Goal: Task Accomplishment & Management: Complete application form

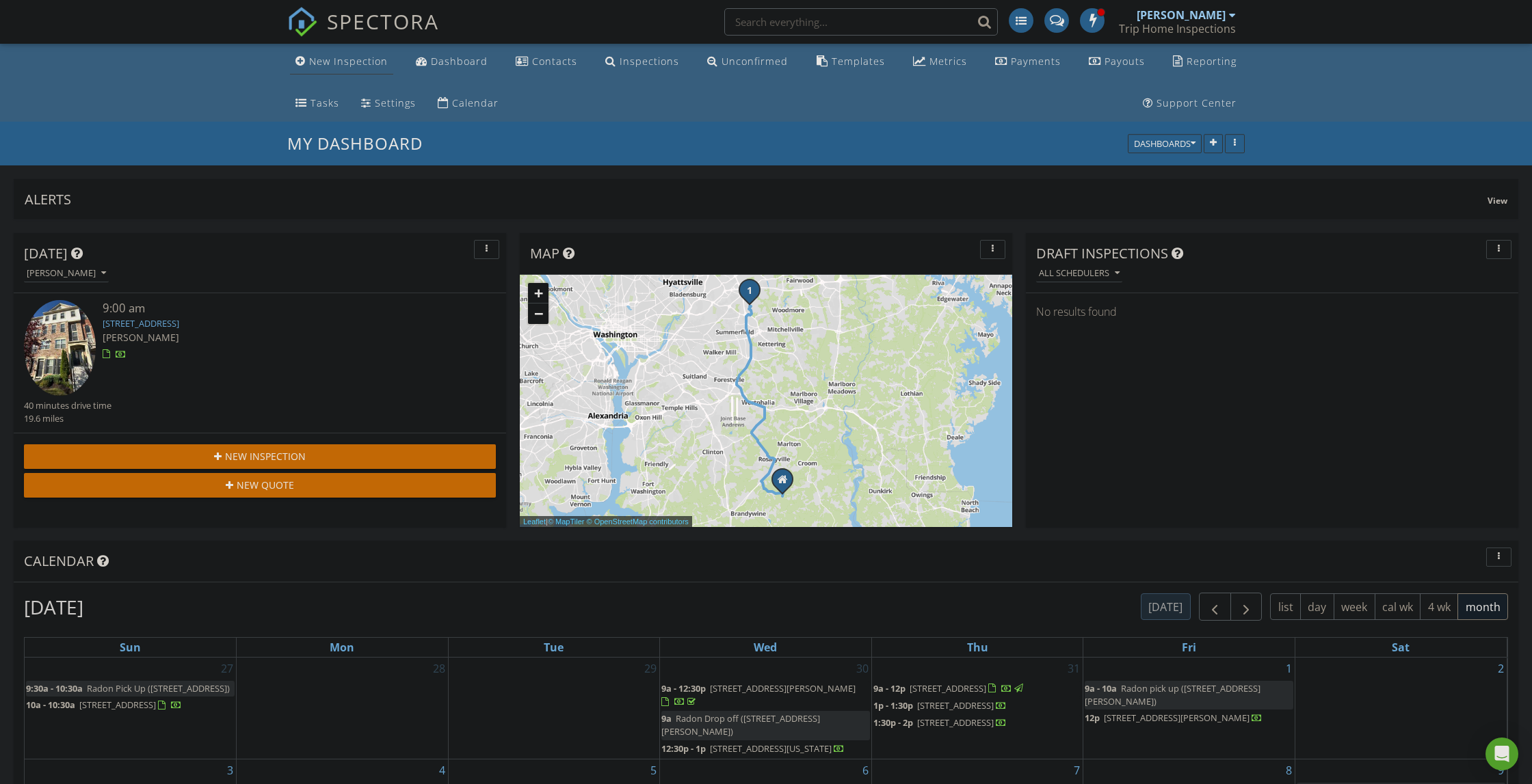
click at [358, 61] on div "New Inspection" at bounding box center [349, 61] width 79 height 13
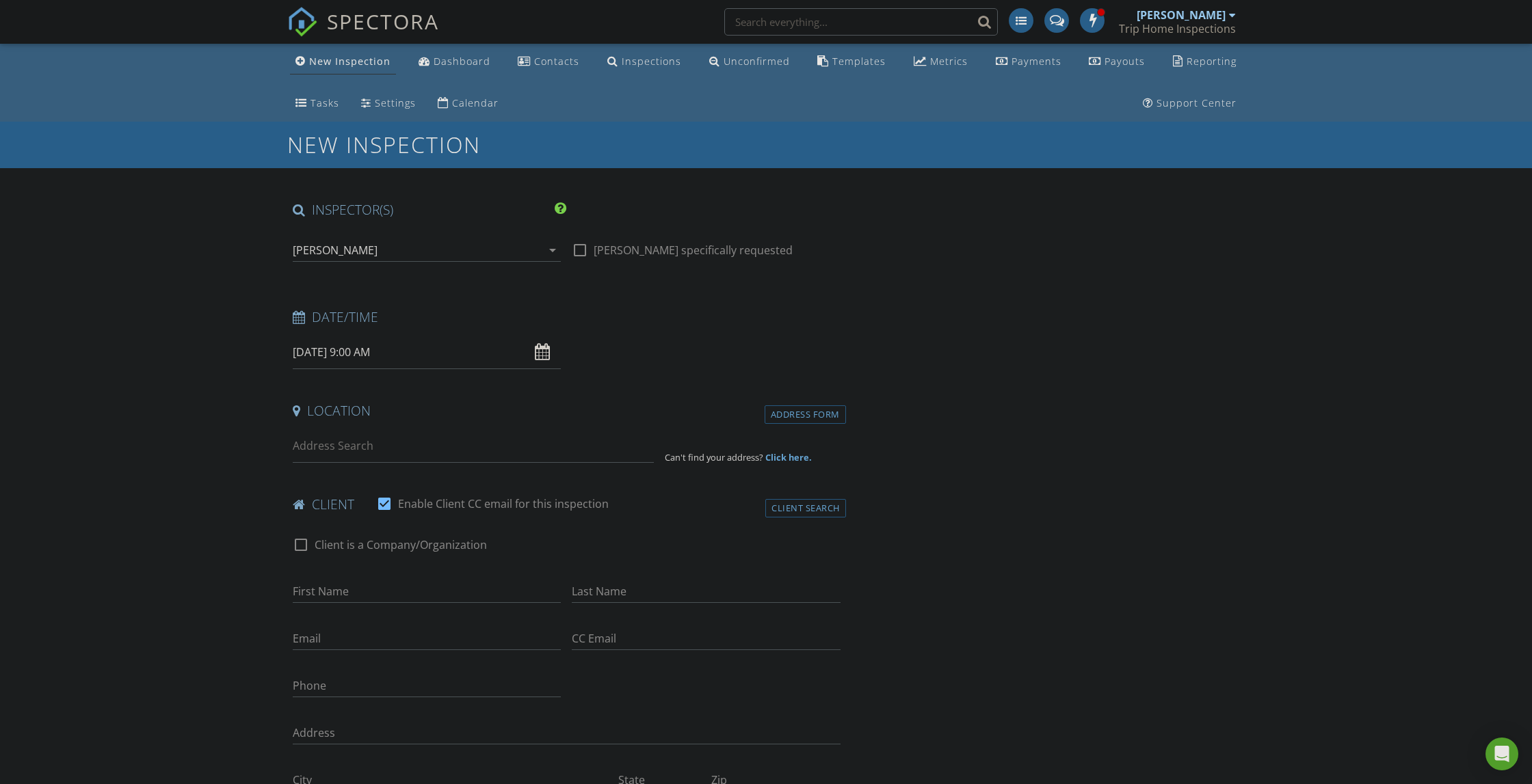
click at [366, 354] on input "08/28/2025 9:00 AM" at bounding box center [427, 352] width 268 height 33
type input "08/29/2025 10:00 AM"
type input "10"
click at [374, 577] on span at bounding box center [372, 578] width 9 height 14
type input "08/29/2025 11:00 AM"
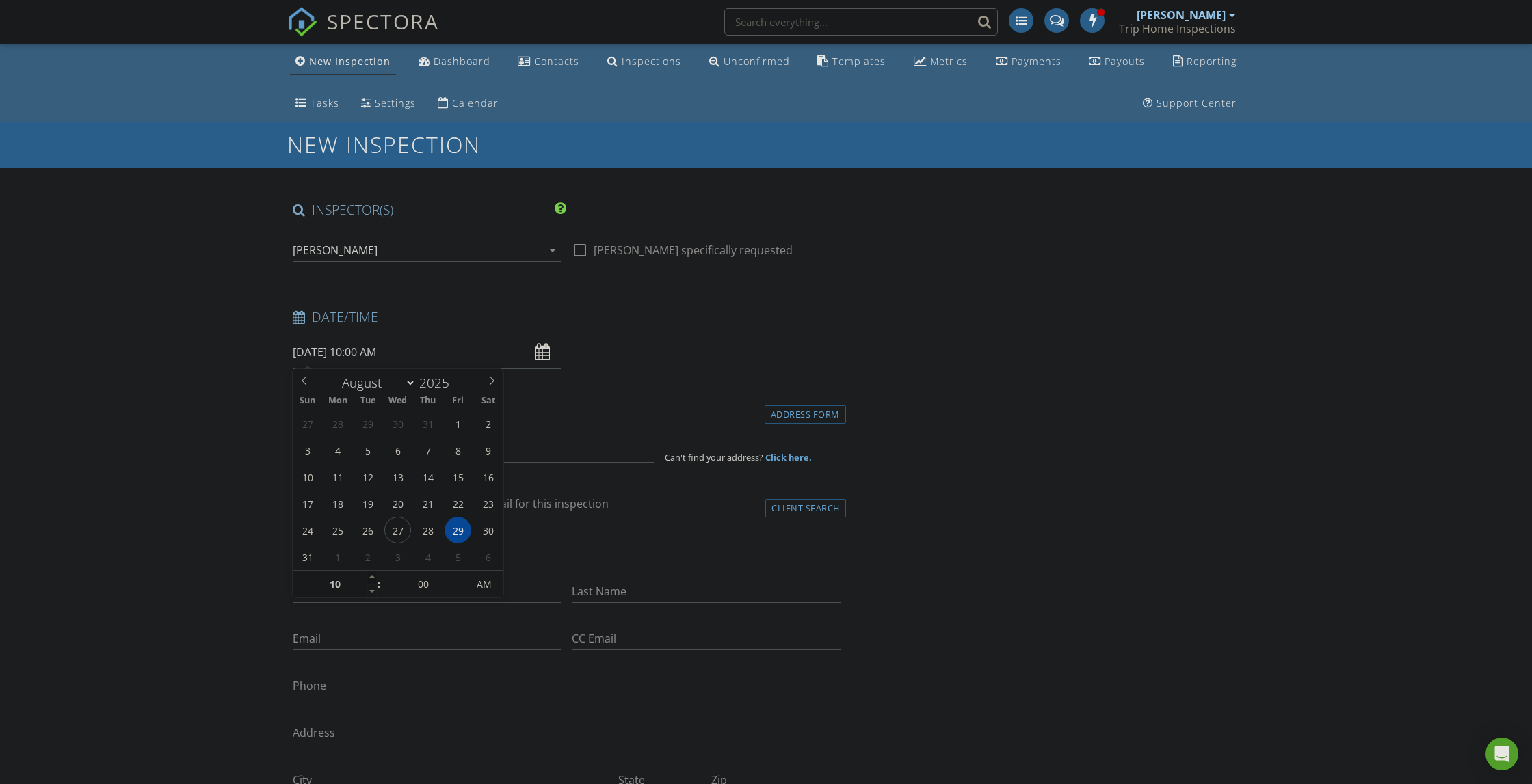
type input "11"
click at [374, 577] on span at bounding box center [372, 578] width 9 height 14
type input "08/29/2025 12:00 PM"
type input "12"
click at [374, 577] on span at bounding box center [372, 578] width 9 height 14
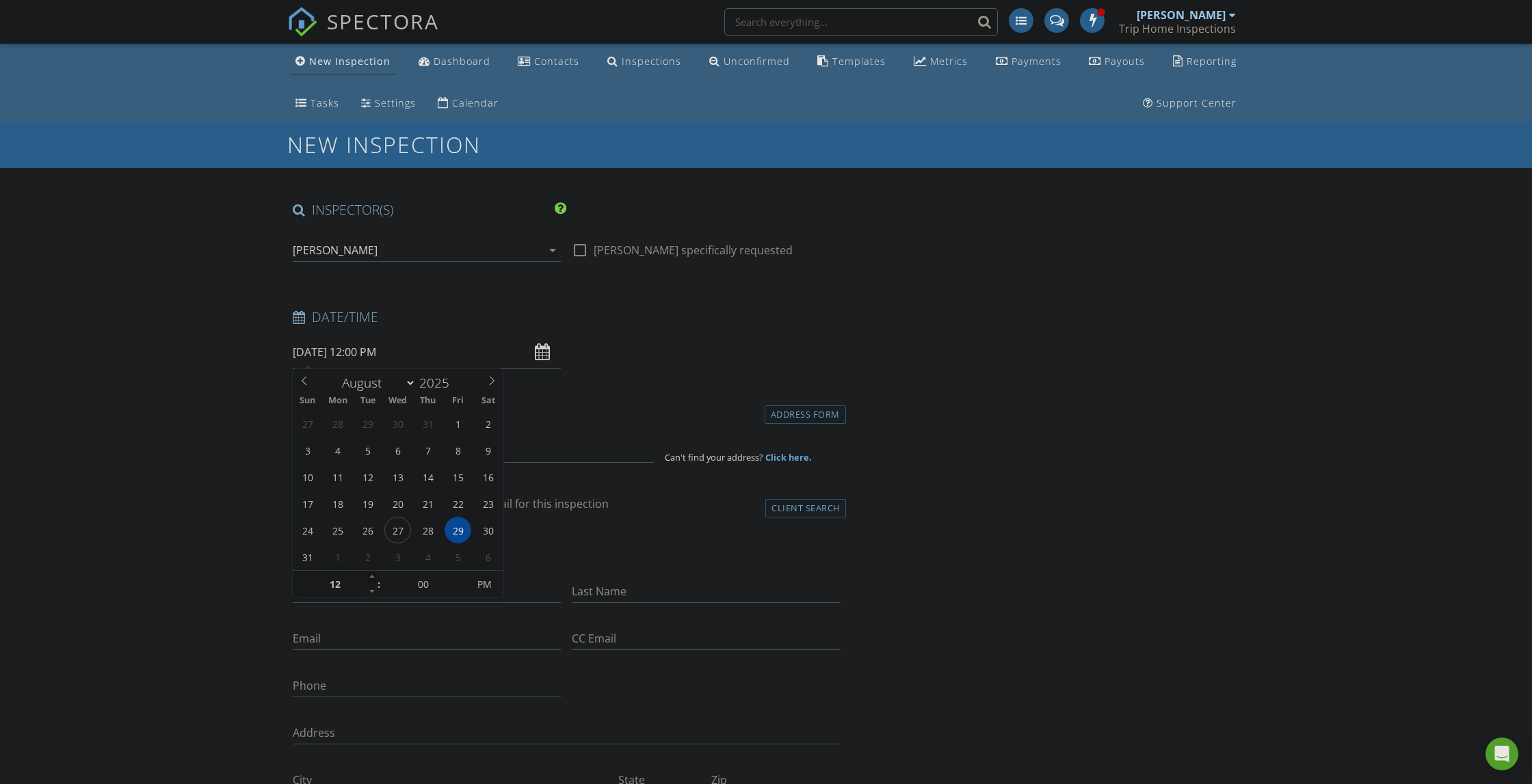
type input "08/29/2025 1:00 PM"
type input "01"
click at [374, 577] on span at bounding box center [372, 578] width 9 height 14
click at [489, 454] on input at bounding box center [473, 445] width 361 height 33
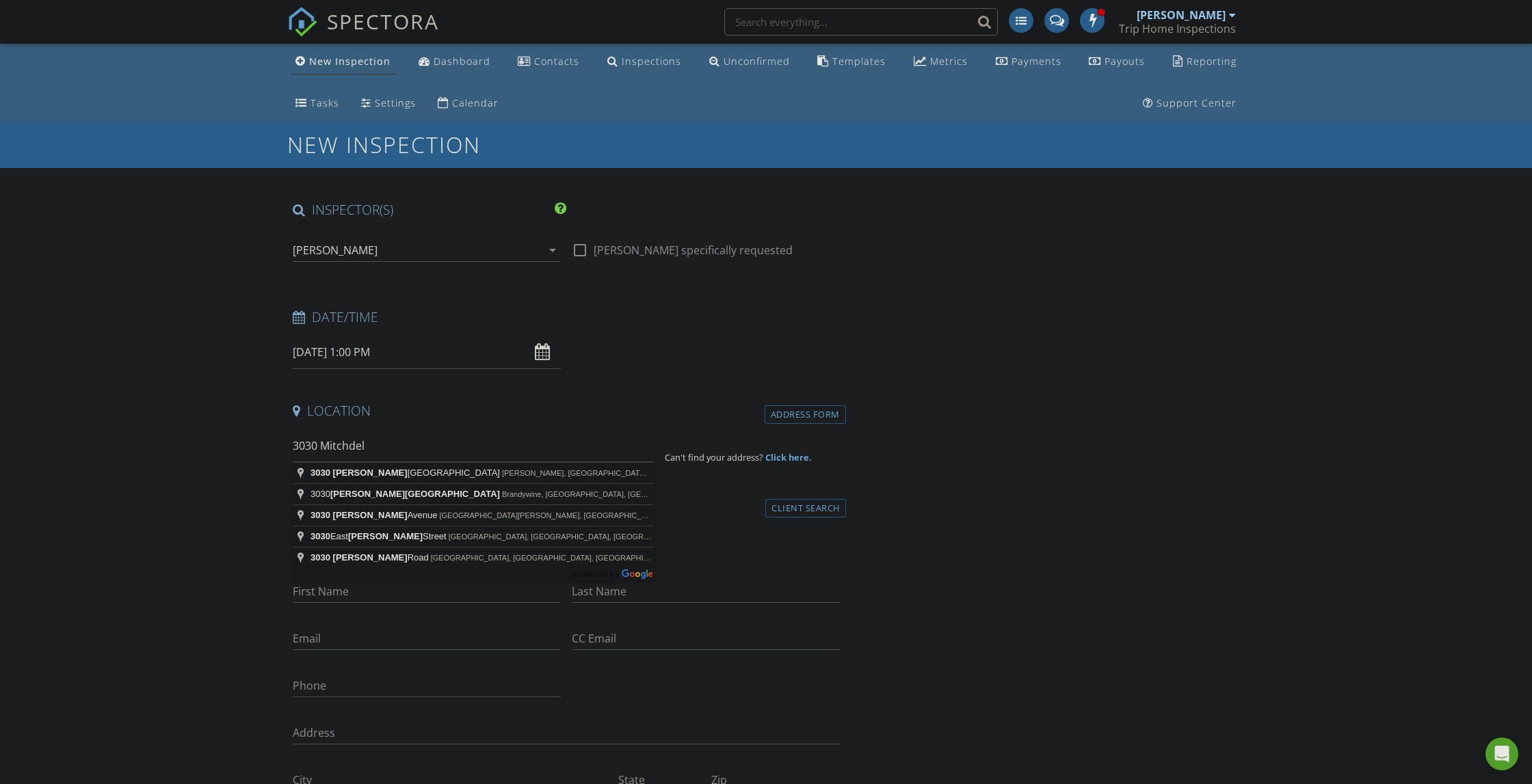
type input "3030 Mitchellville Road, Bowie, MD, USA"
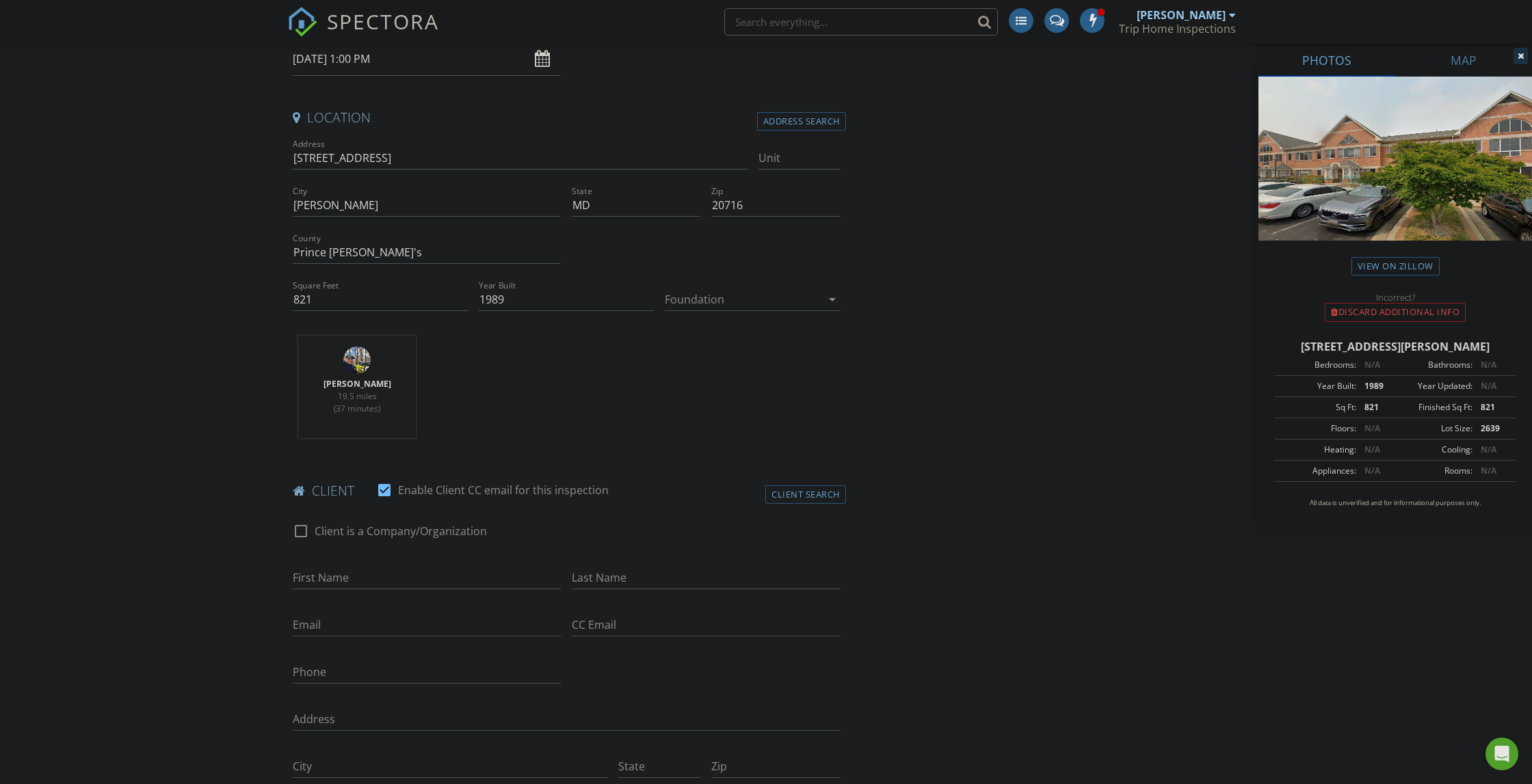
scroll to position [299, 0]
type input "Jaclyn"
type input "Matikas"
type input "301-523-0855"
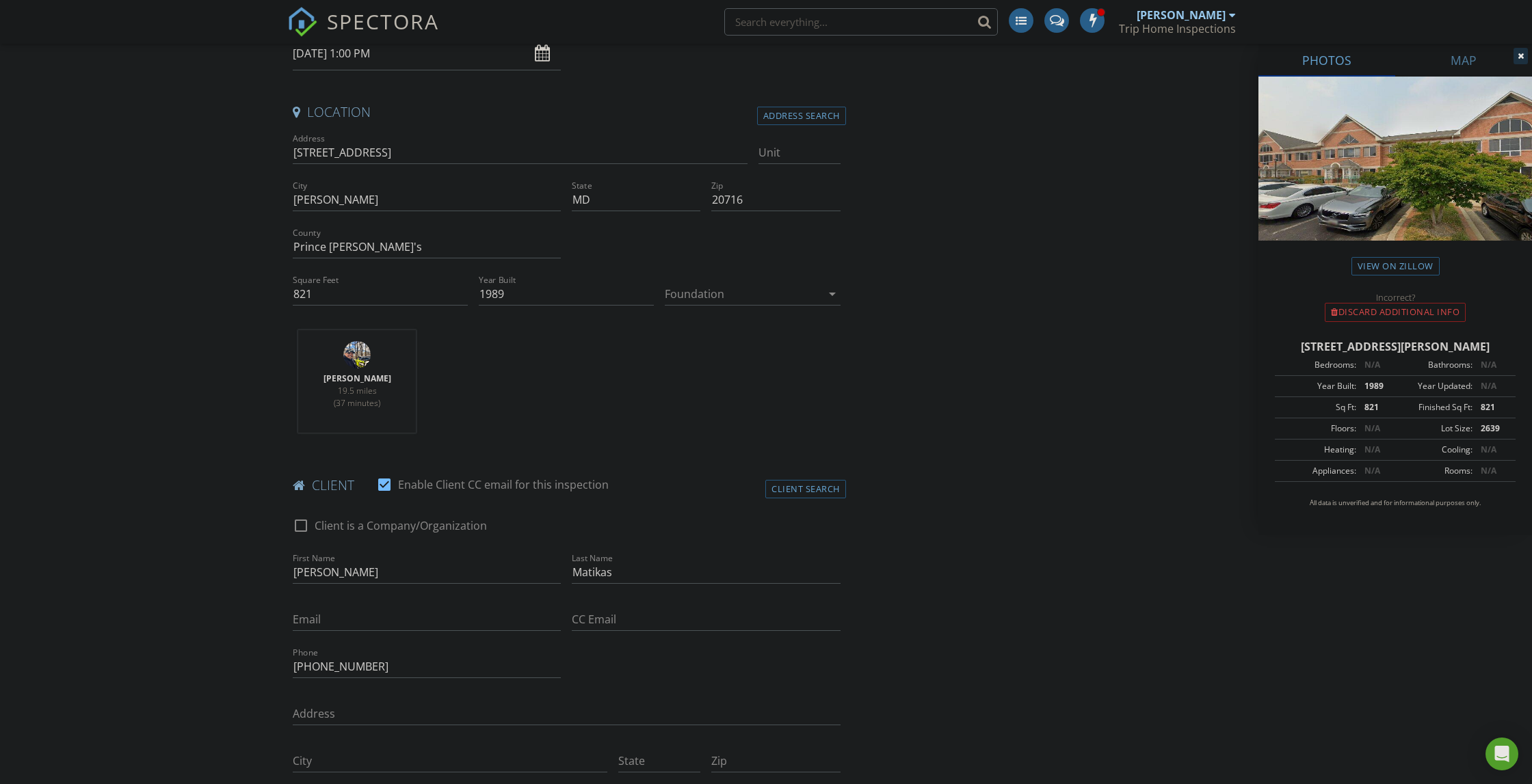
type input "jackiethebrand@gmail.com"
click at [368, 618] on input "jackiethebrand@gmail.com" at bounding box center [427, 620] width 268 height 22
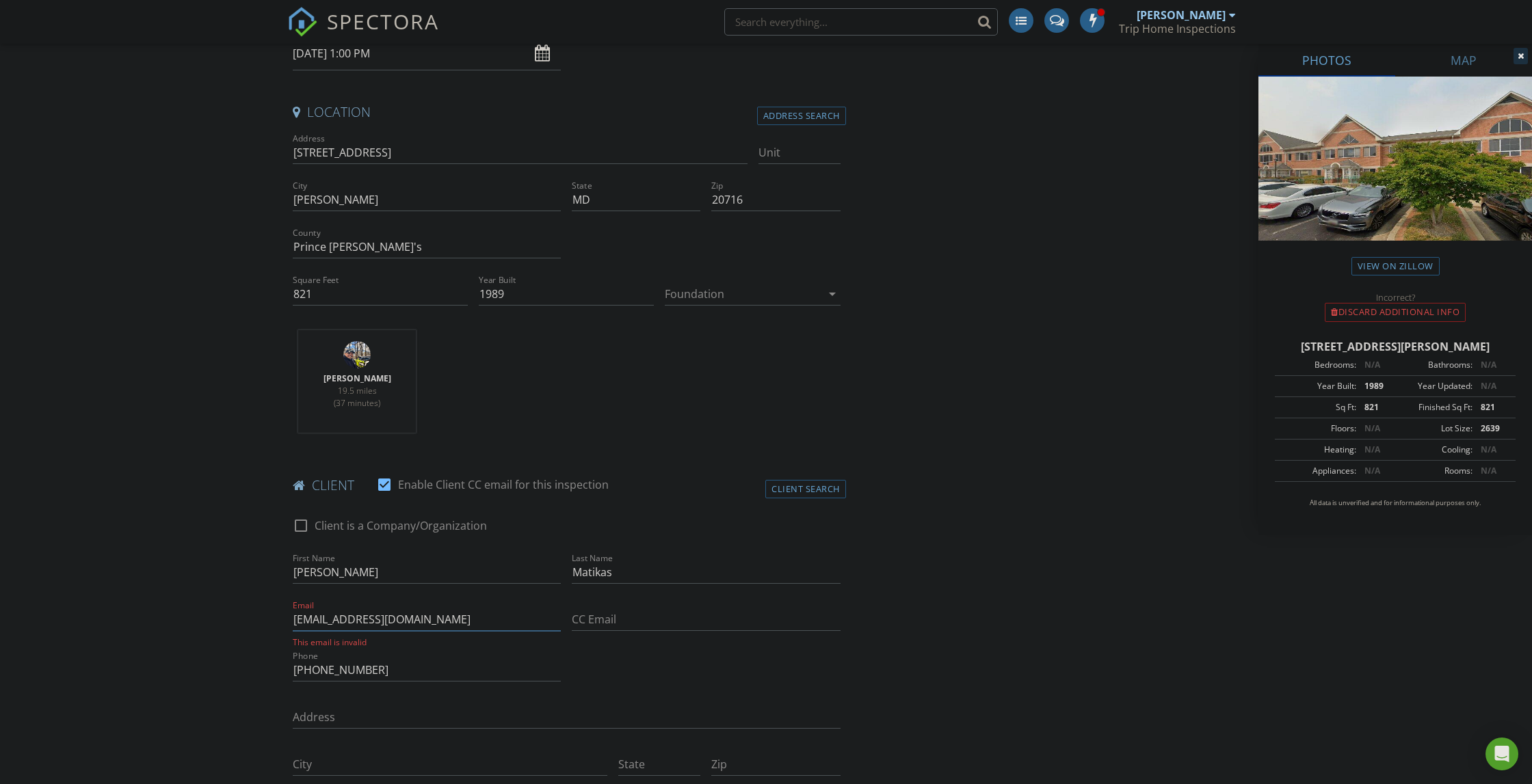
click at [368, 618] on input "jackiethebrand@gmail.com" at bounding box center [427, 620] width 268 height 22
type input "jackiethebrand@gmail.com"
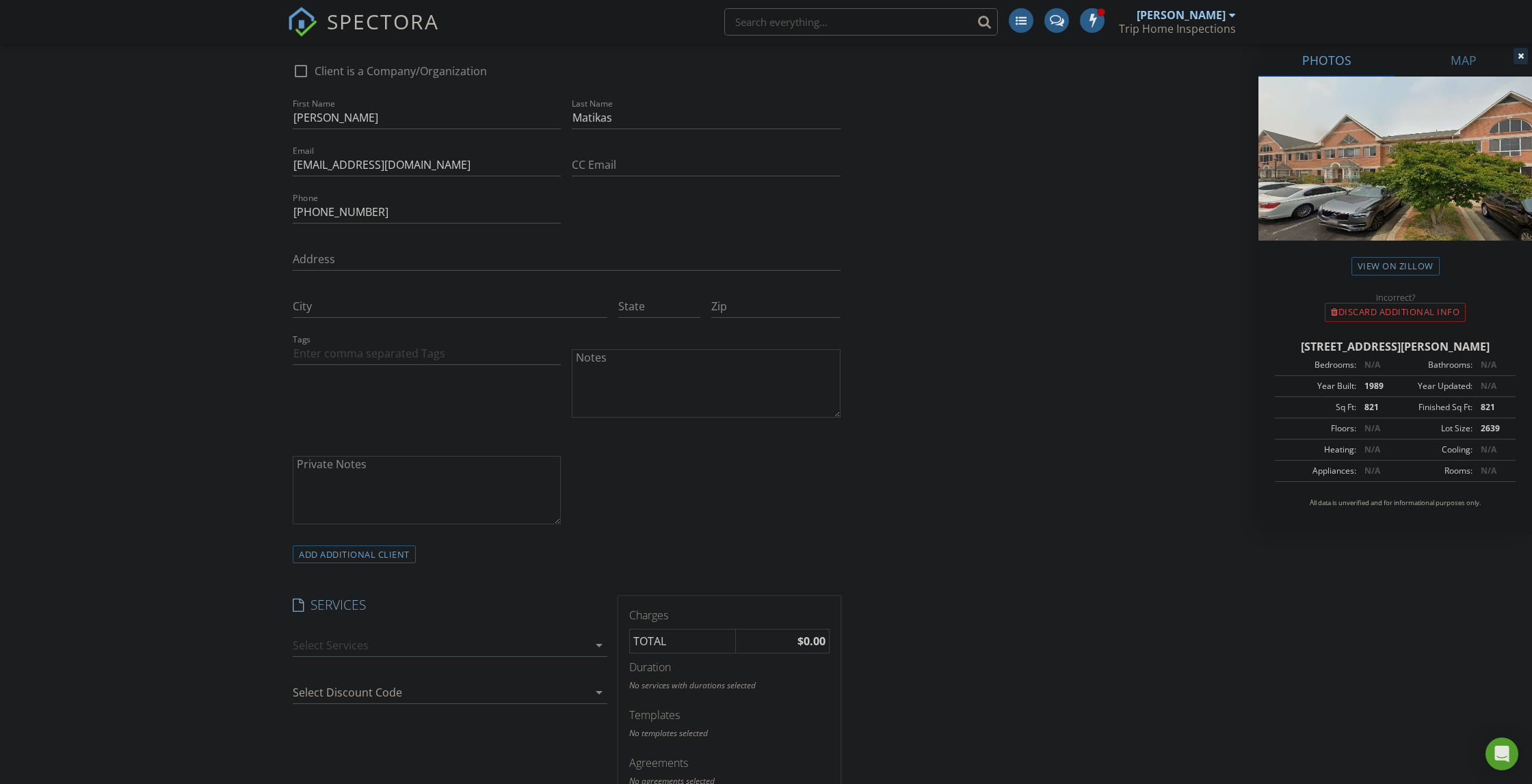
scroll to position [761, 0]
click at [590, 632] on div "arrow_drop_down" at bounding box center [597, 638] width 19 height 16
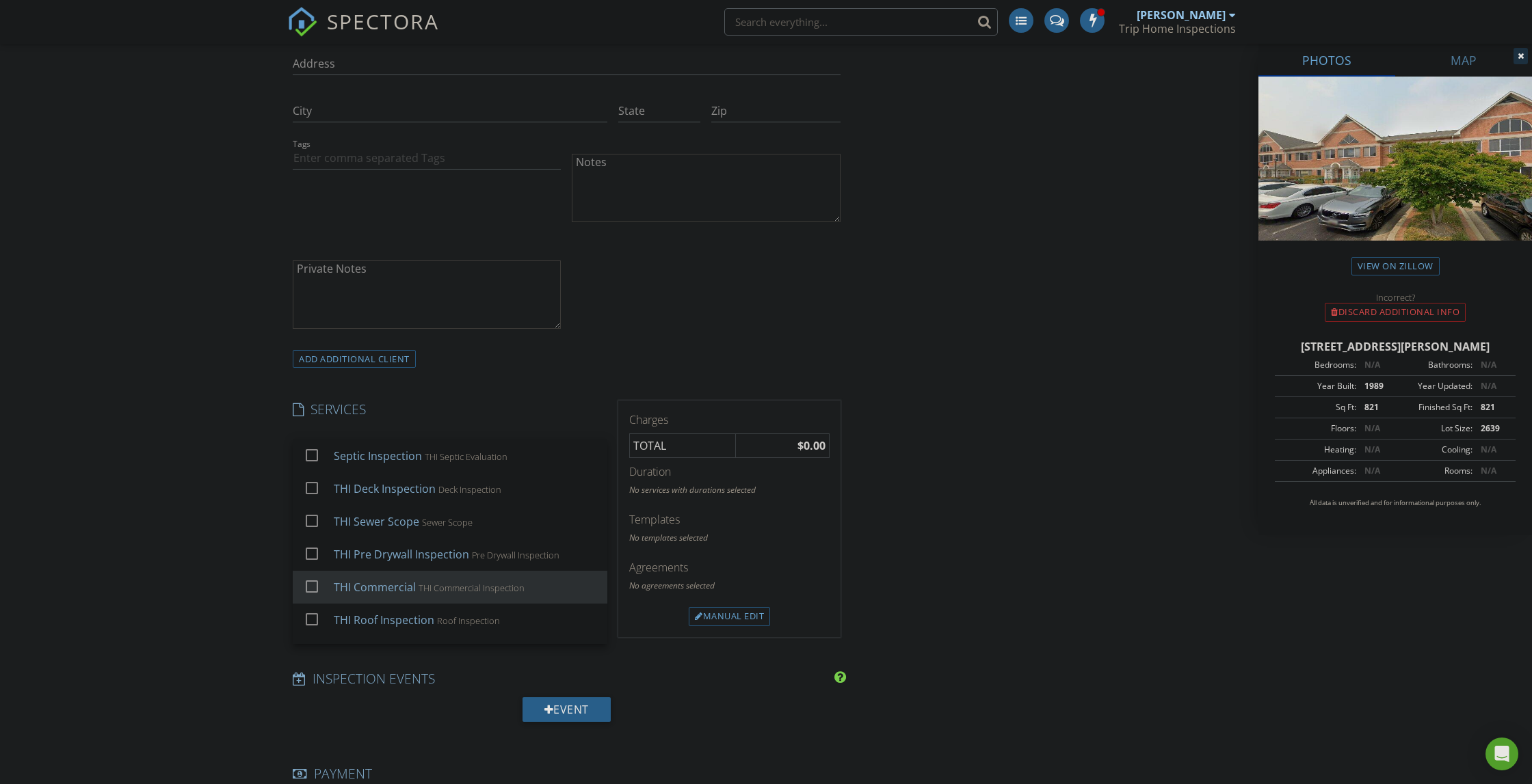
scroll to position [338, 0]
click at [306, 570] on div at bounding box center [312, 582] width 23 height 23
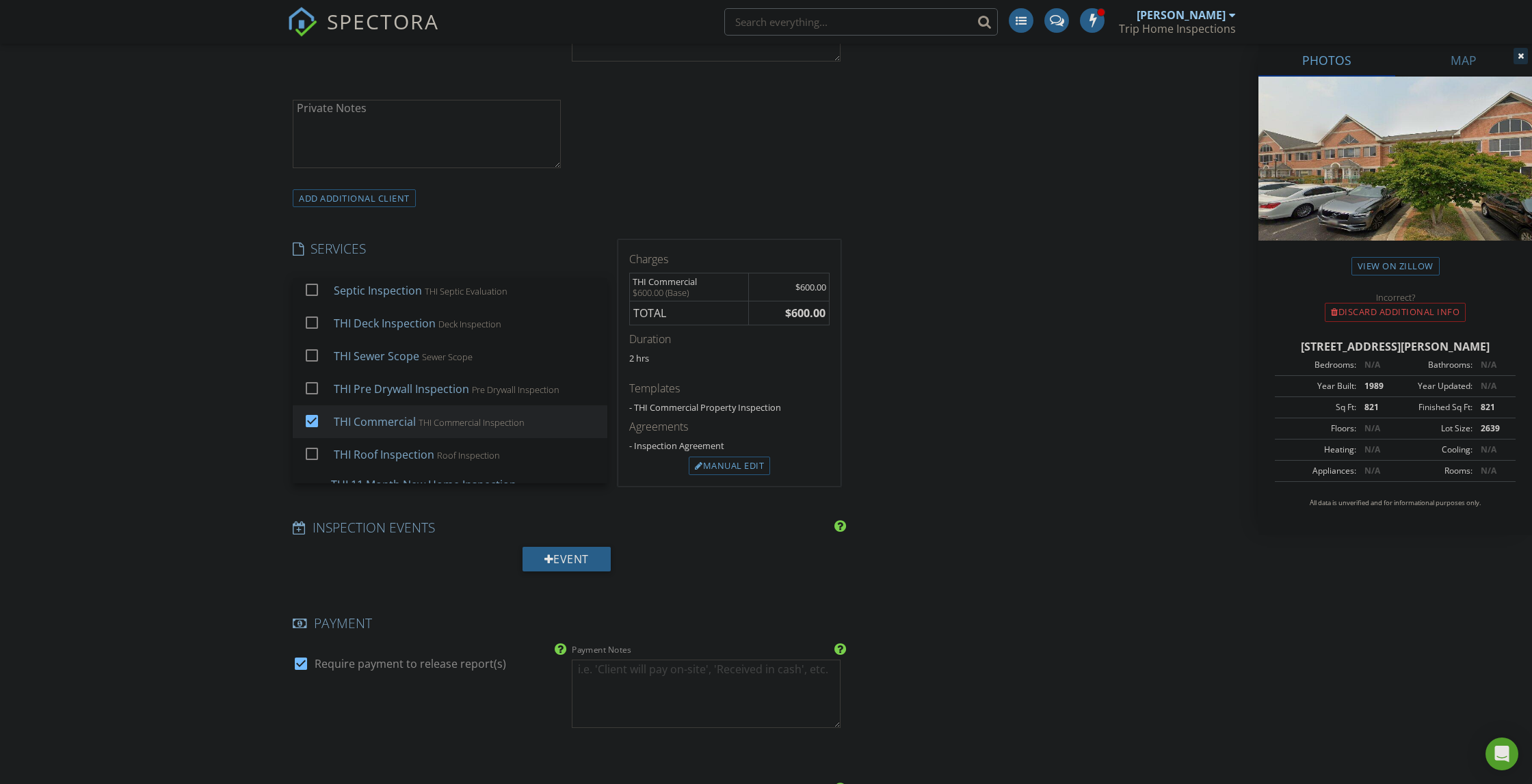
scroll to position [1109, 0]
click at [250, 607] on div "New Inspection INSPECTOR(S) check_box Thomas Tripline PRIMARY Thomas Tripline a…" at bounding box center [766, 489] width 1532 height 2953
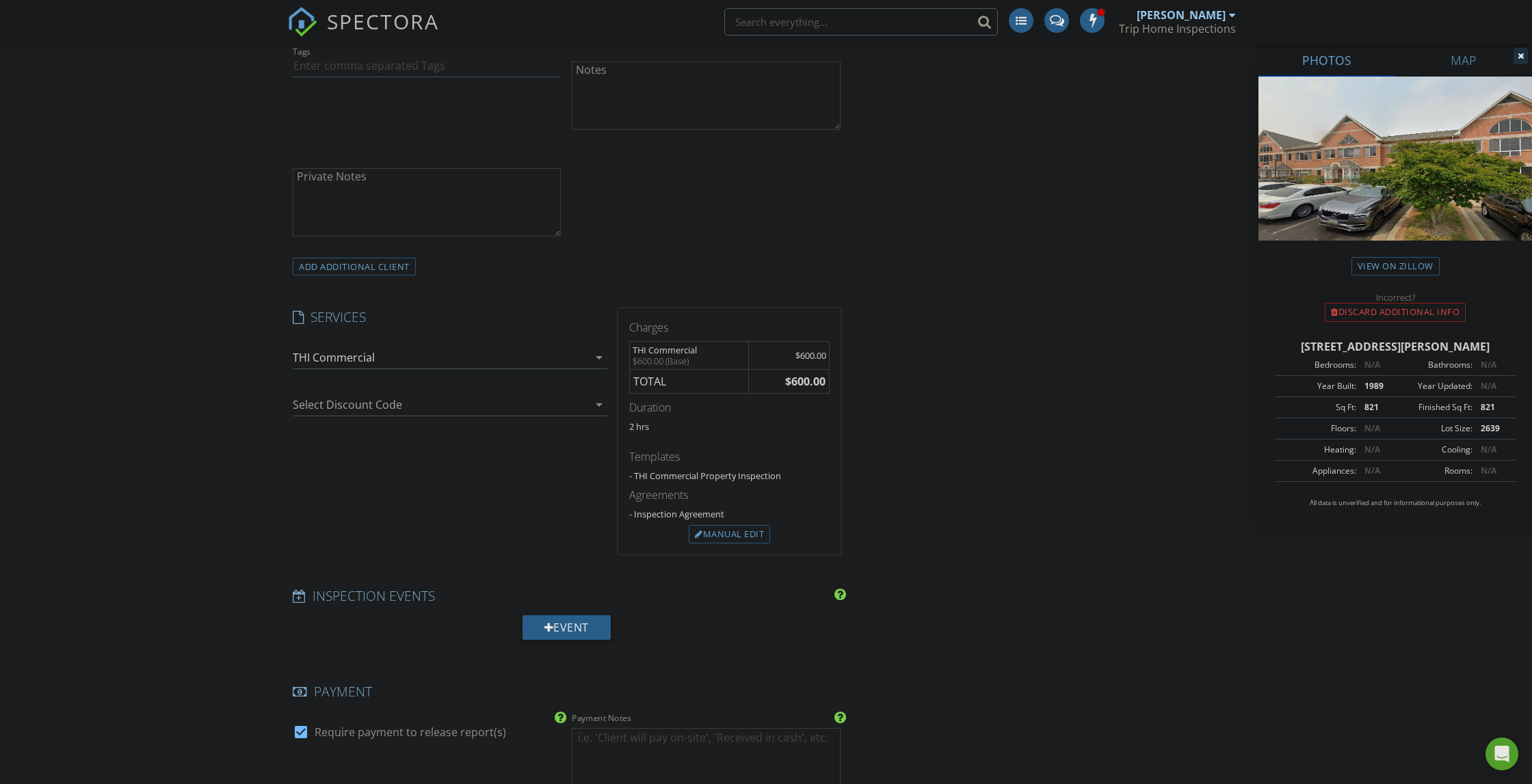
scroll to position [1019, 0]
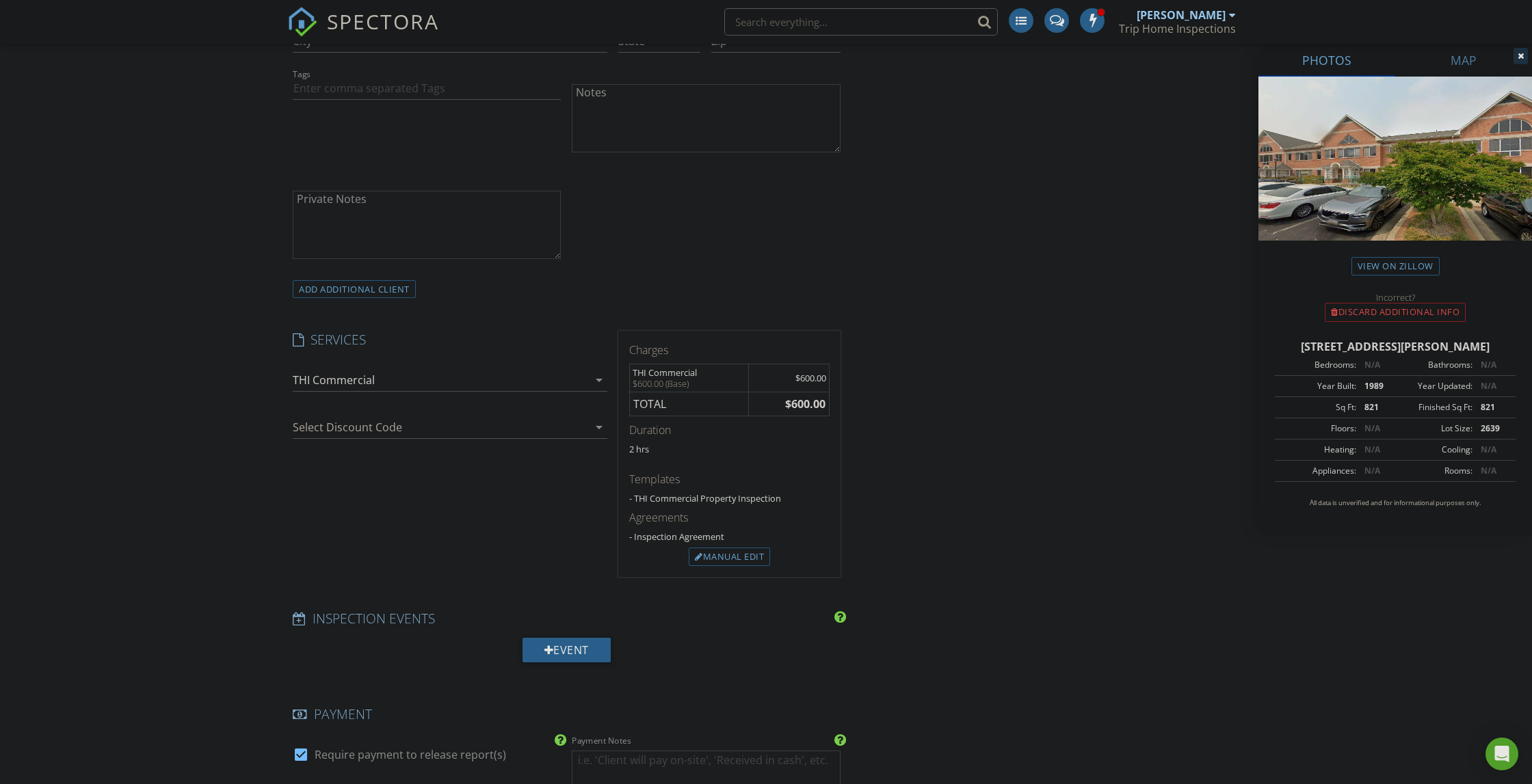
click at [592, 421] on icon "arrow_drop_down" at bounding box center [599, 427] width 16 height 16
click at [207, 488] on div "New Inspection INSPECTOR(S) check_box Thomas Tripline PRIMARY Thomas Tripline a…" at bounding box center [766, 579] width 1532 height 2953
click at [711, 550] on div "Manual Edit" at bounding box center [729, 557] width 81 height 19
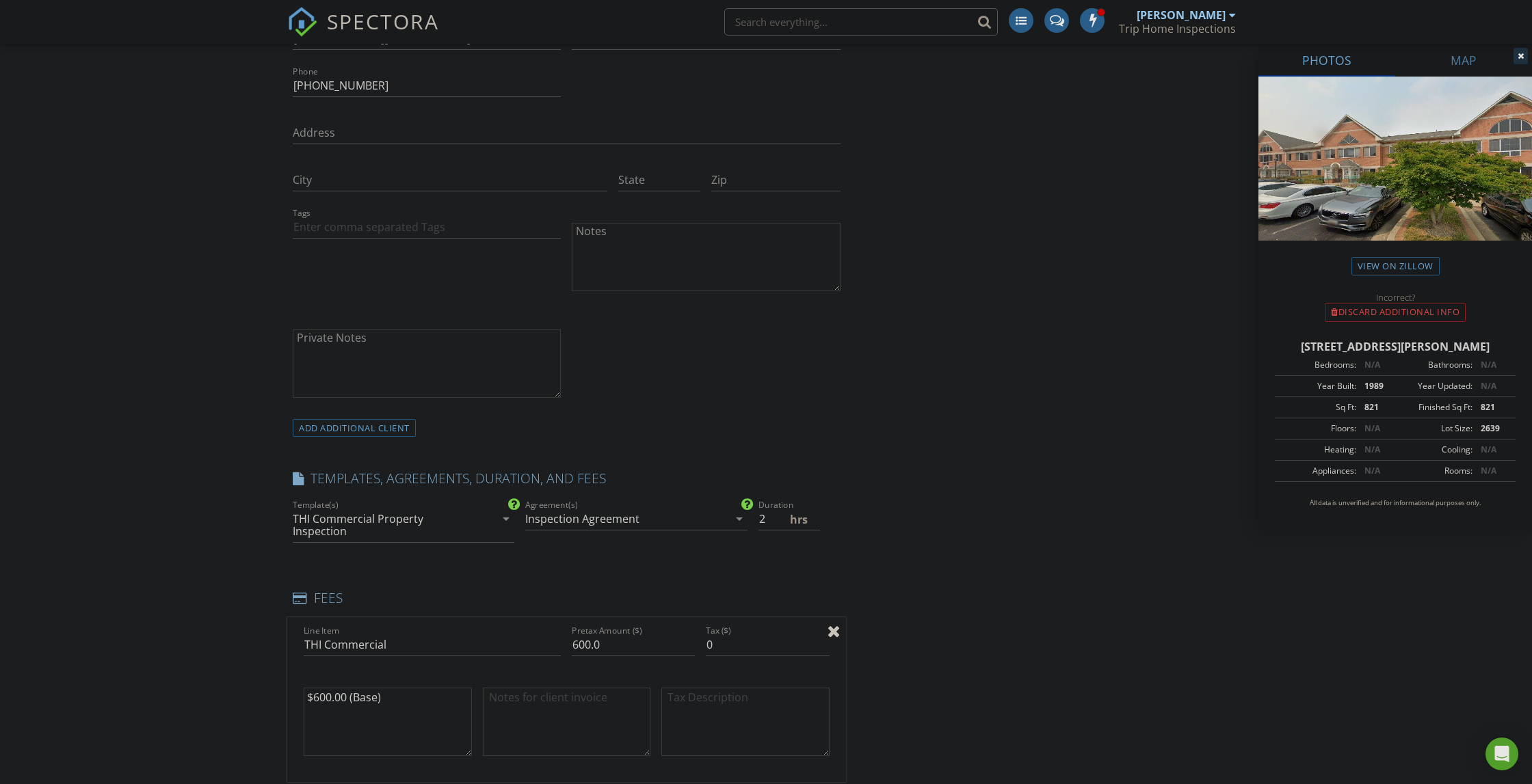
scroll to position [875, 0]
click at [250, 511] on div "New Inspection INSPECTOR(S) check_box Thomas Tripline PRIMARY Thomas Tripline a…" at bounding box center [766, 799] width 1532 height 3105
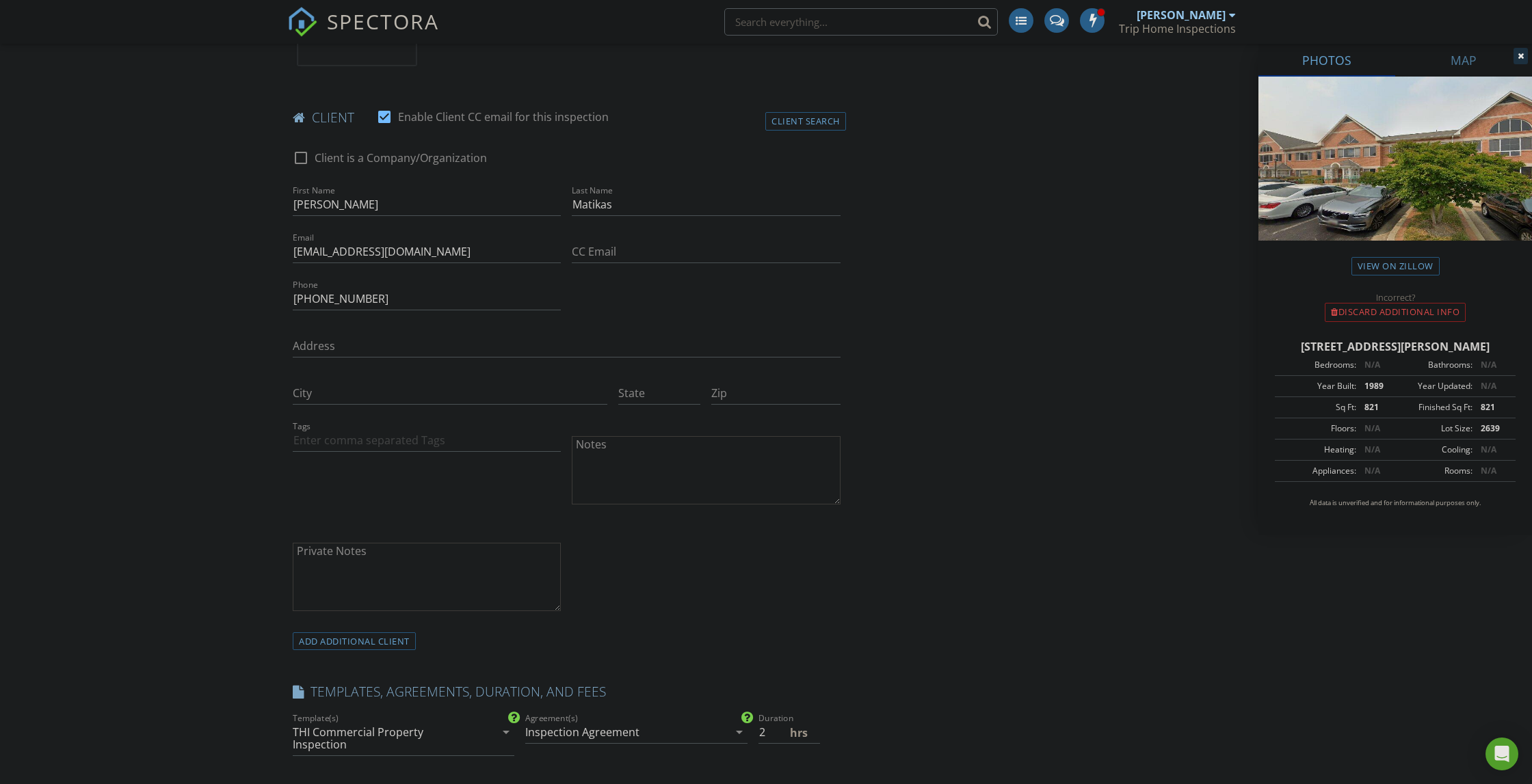
scroll to position [666, 0]
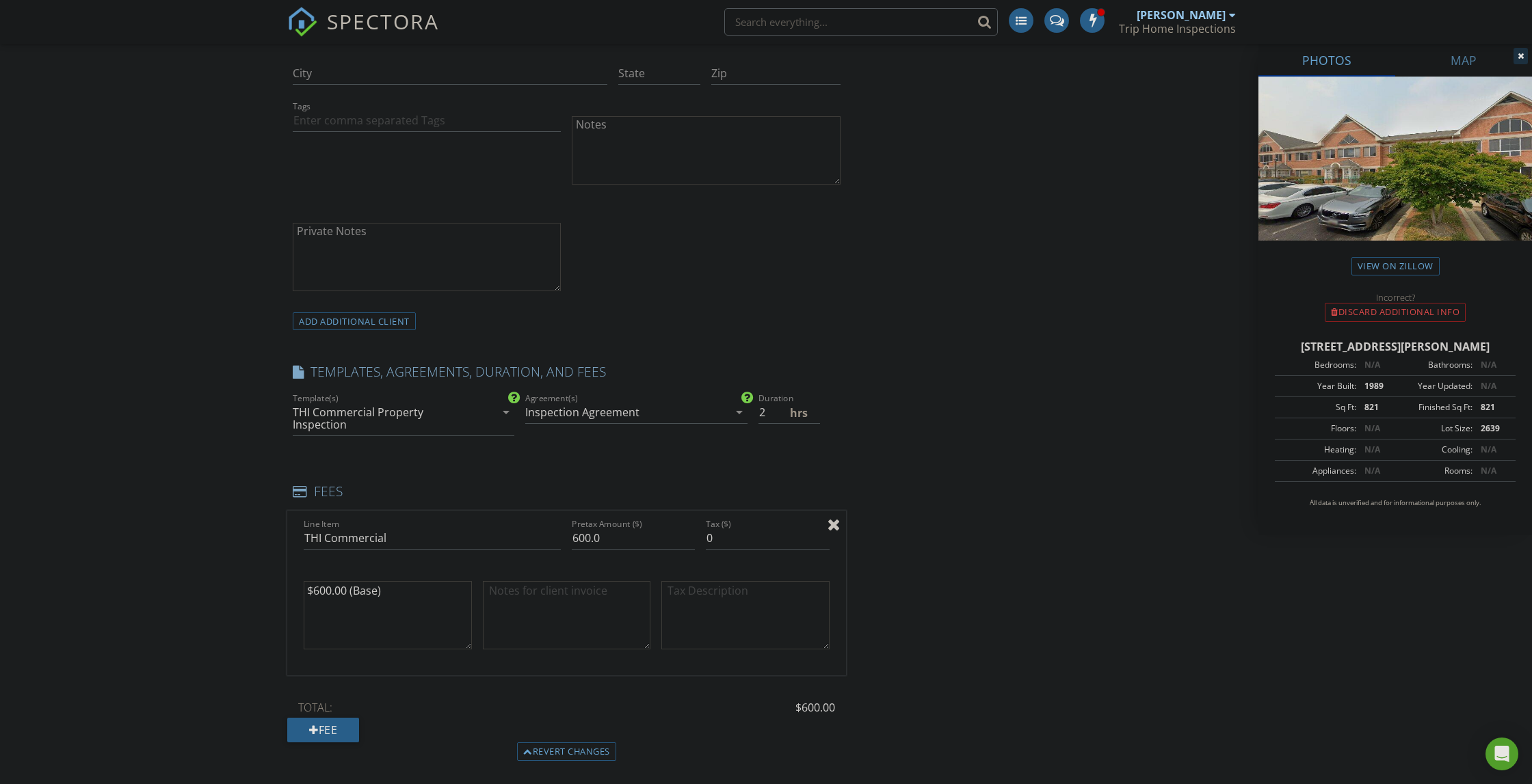
scroll to position [988, 0]
click at [312, 621] on textarea "$600.00 (Base)" at bounding box center [387, 614] width 168 height 68
type textarea "$600.00 (Base)"
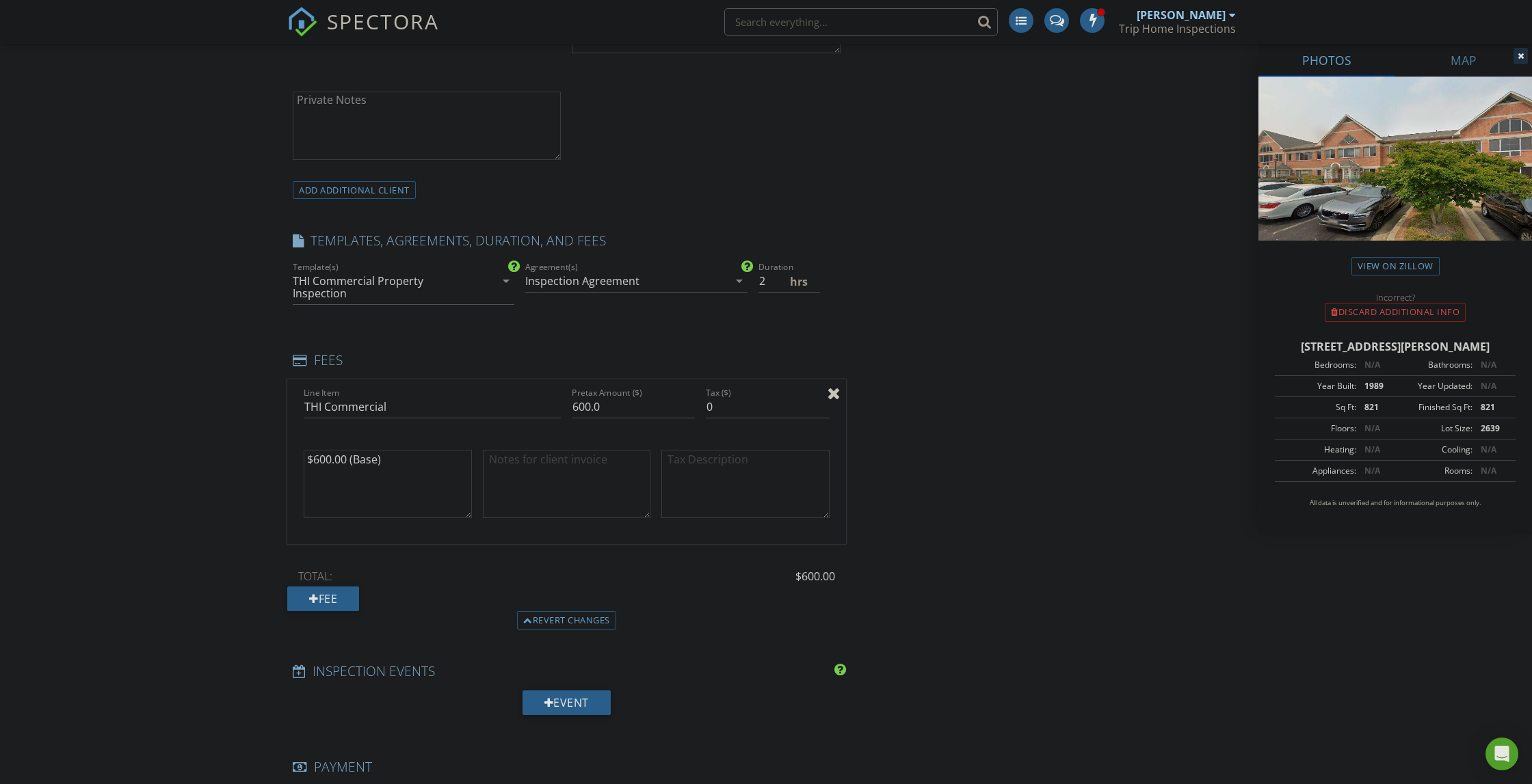
scroll to position [1119, 0]
click at [320, 598] on div "Fee" at bounding box center [323, 598] width 72 height 25
type input "O"
click at [253, 643] on div "New Inspection INSPECTOR(S) check_box Thomas Tripline PRIMARY Thomas Tripline a…" at bounding box center [766, 648] width 1532 height 3292
click at [840, 576] on div at bounding box center [834, 579] width 13 height 16
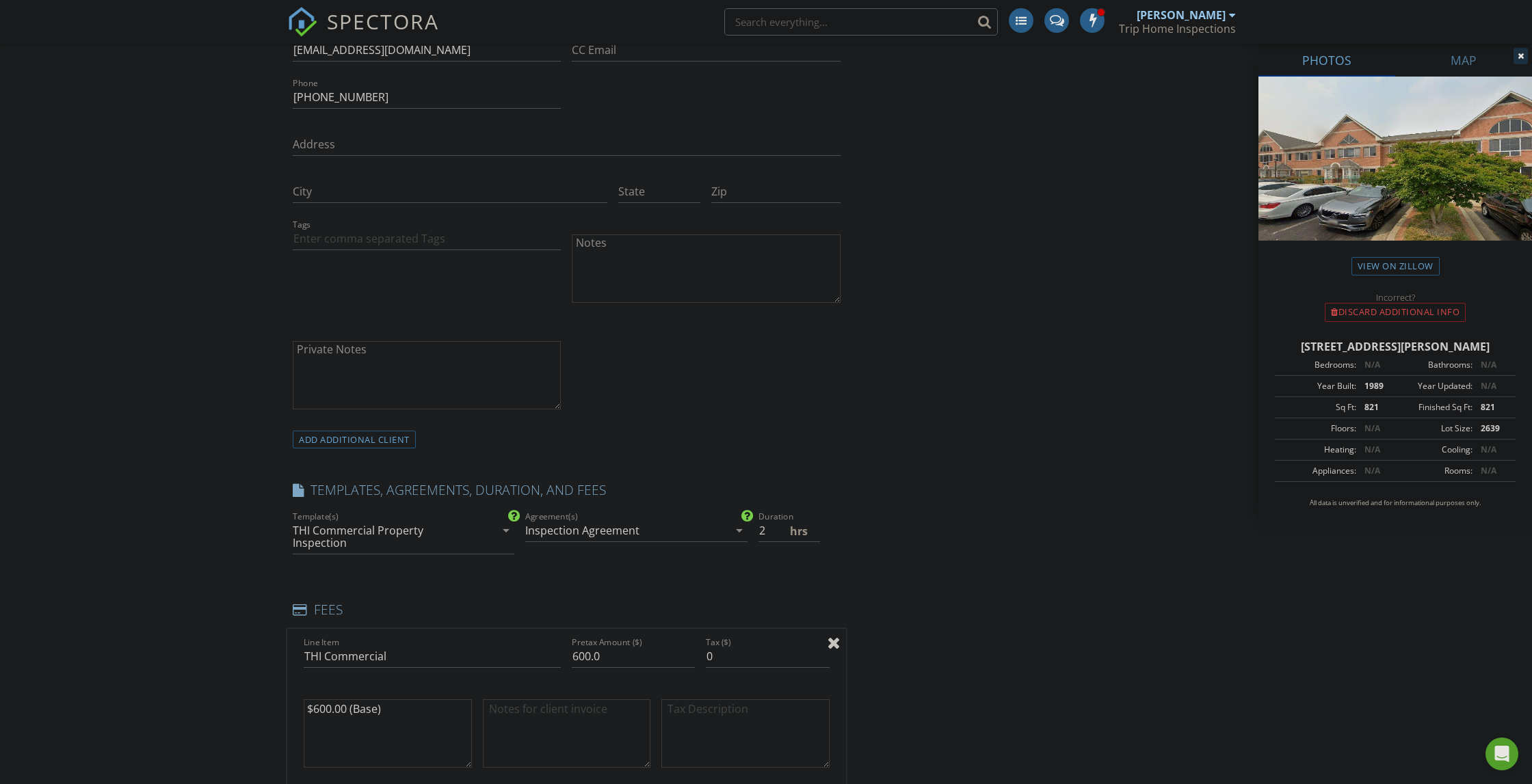
scroll to position [866, 0]
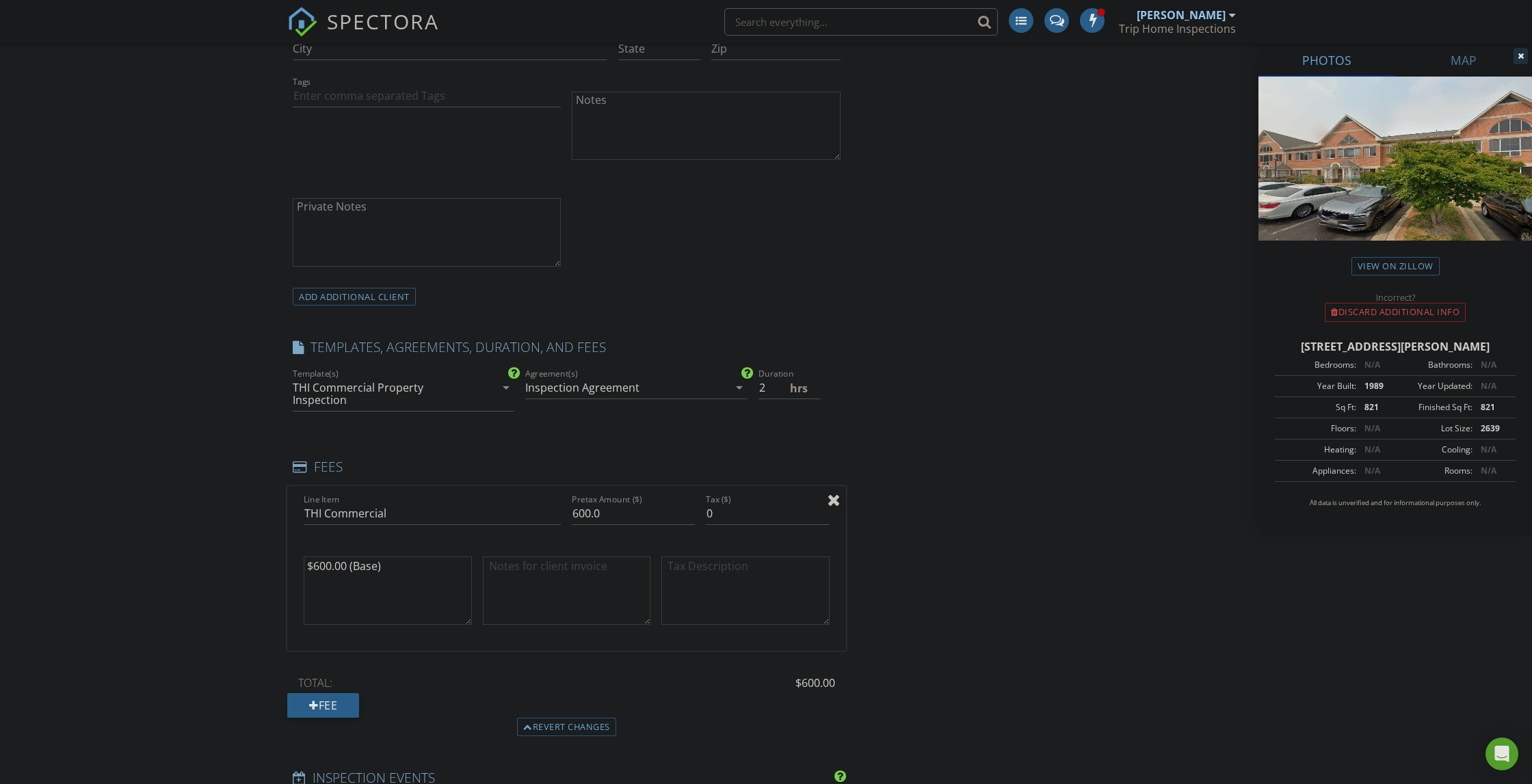
scroll to position [951, 0]
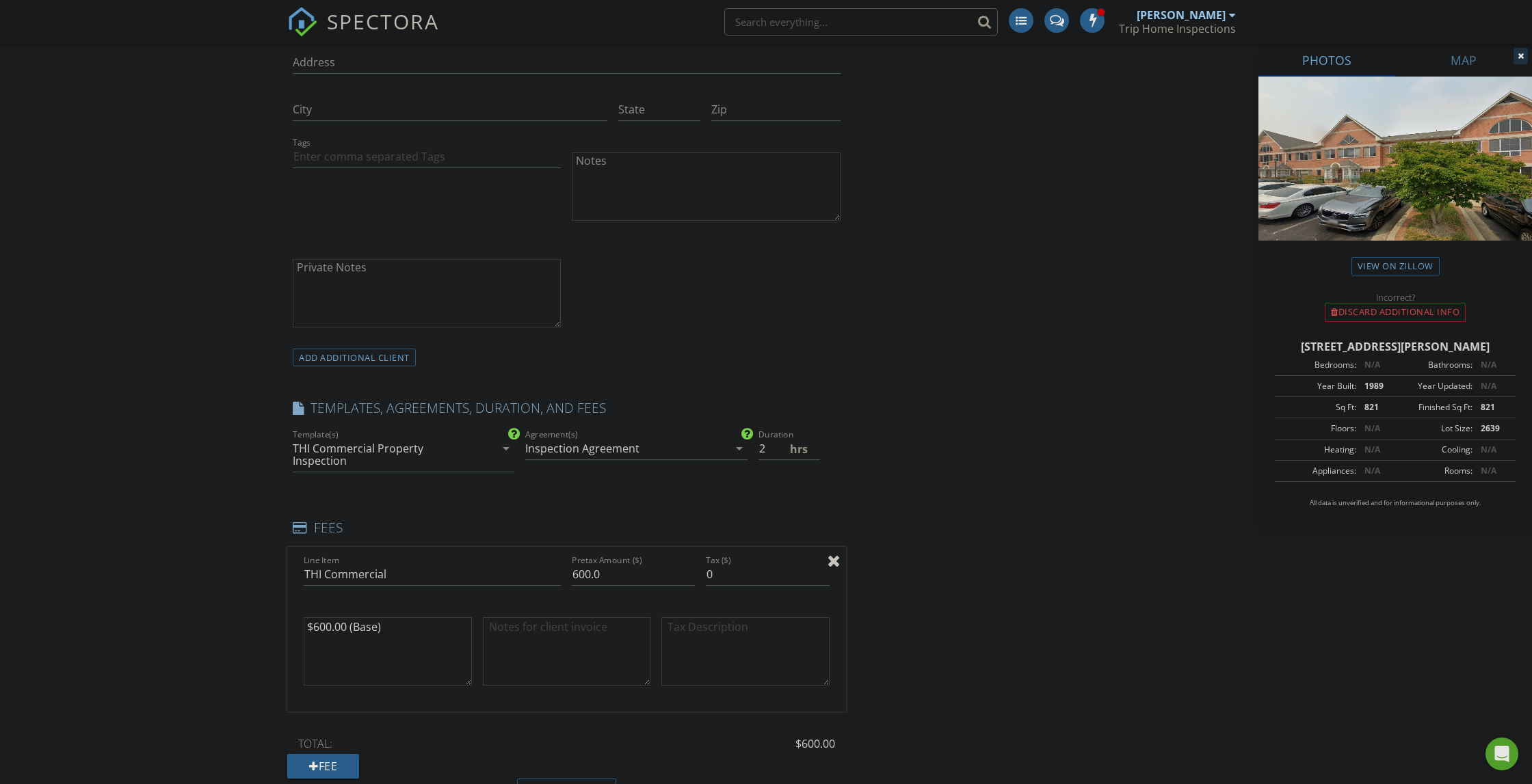
click at [302, 523] on icon at bounding box center [300, 528] width 15 height 13
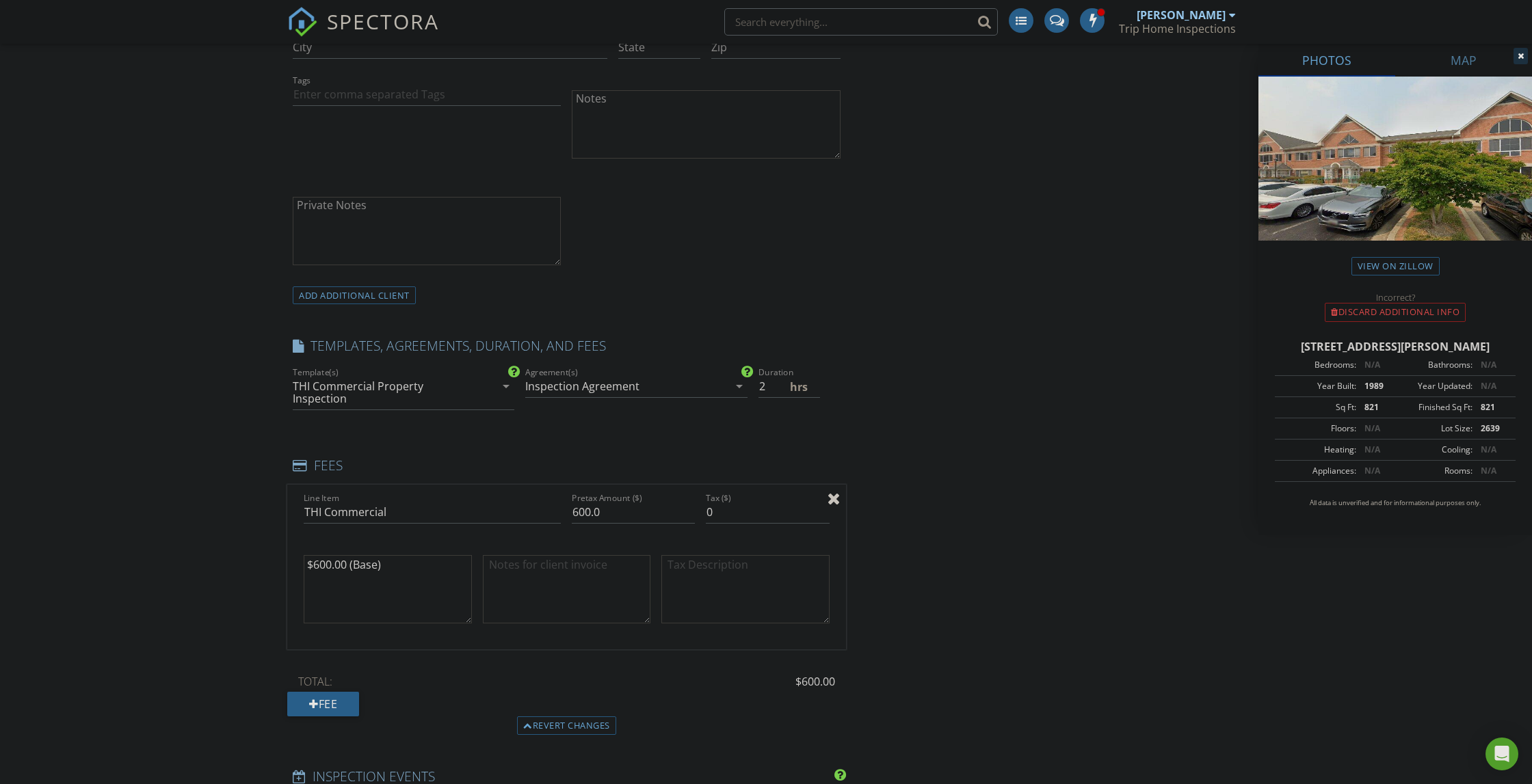
scroll to position [1026, 0]
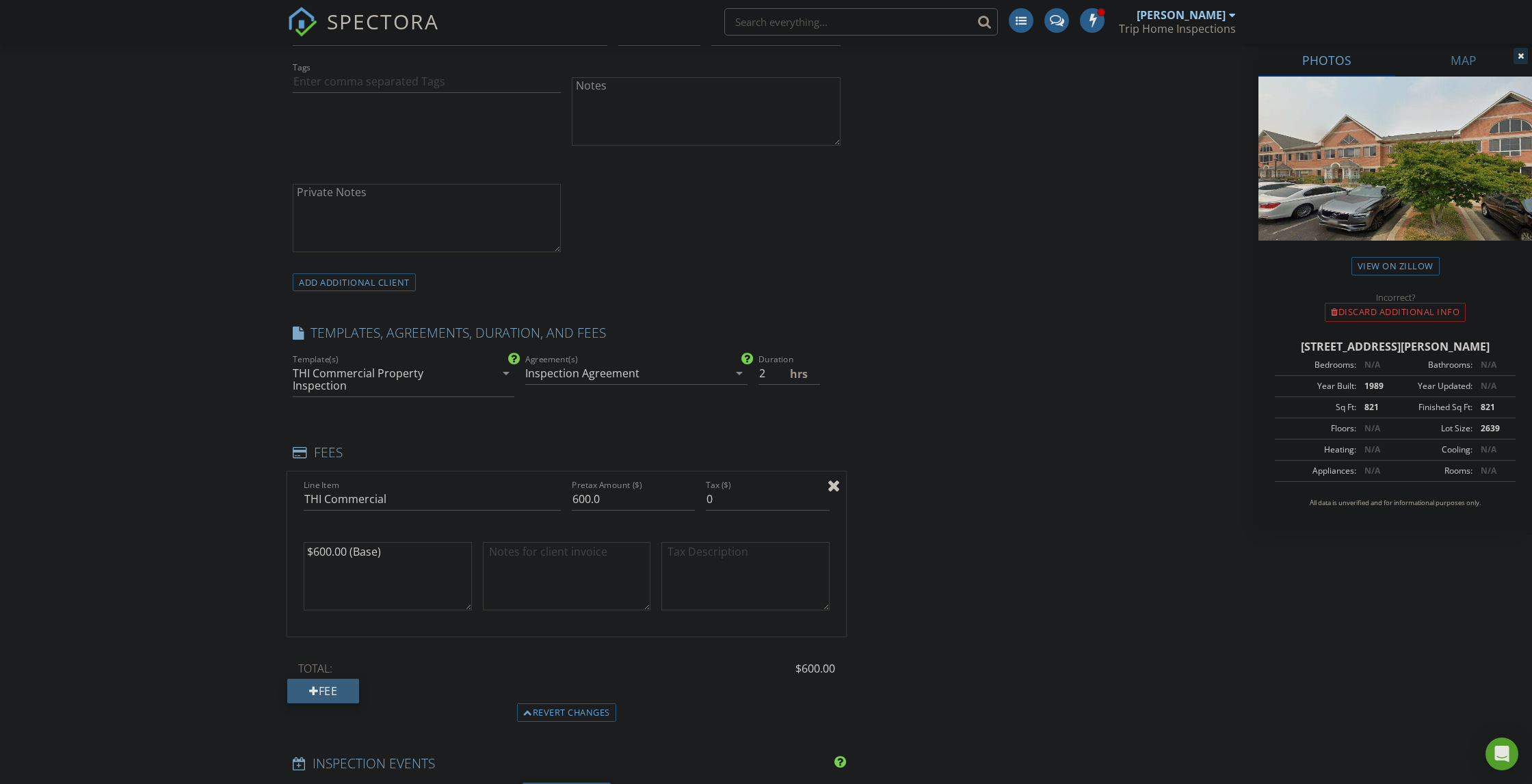
click at [328, 687] on div "Fee" at bounding box center [323, 692] width 72 height 25
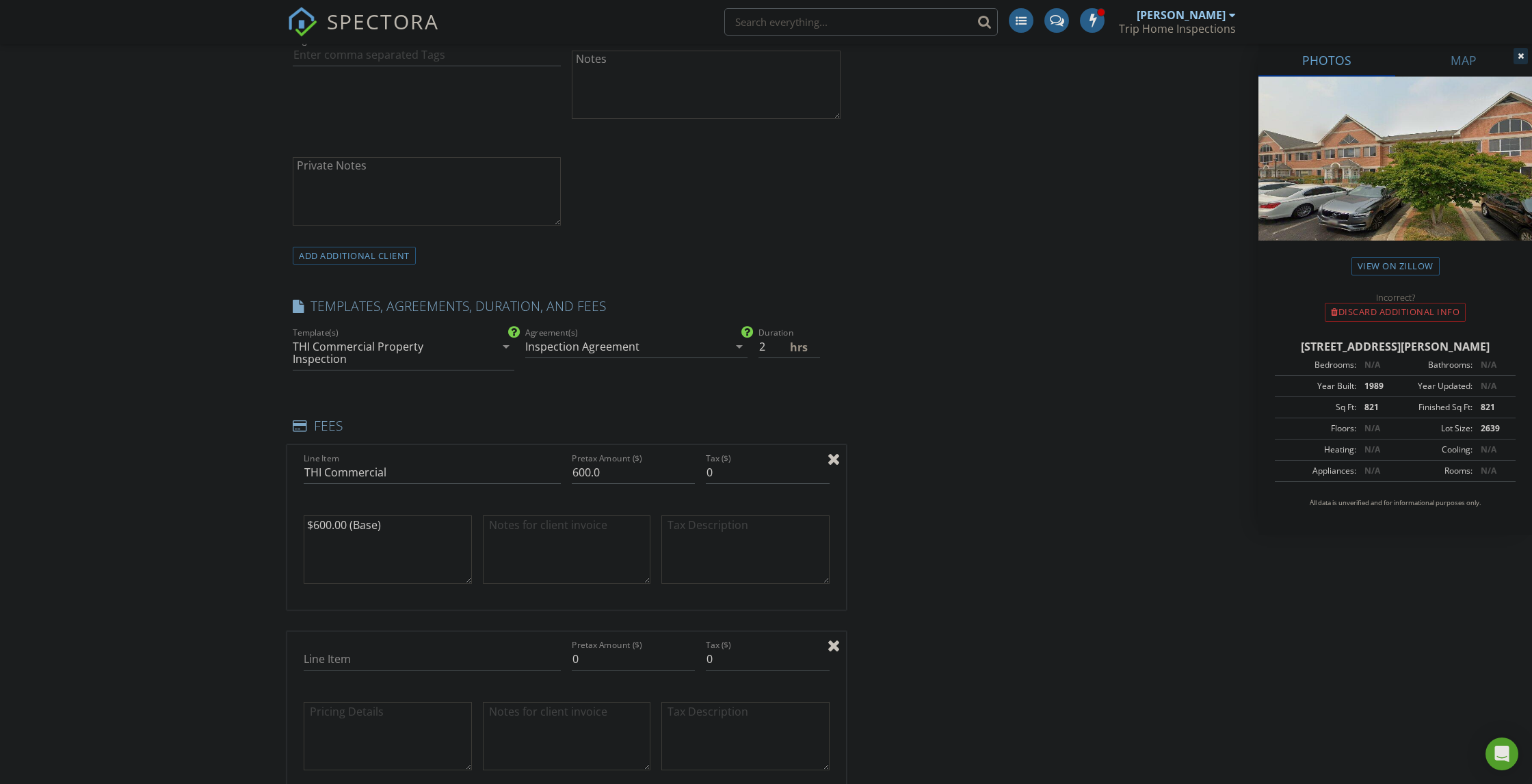
scroll to position [1076, 0]
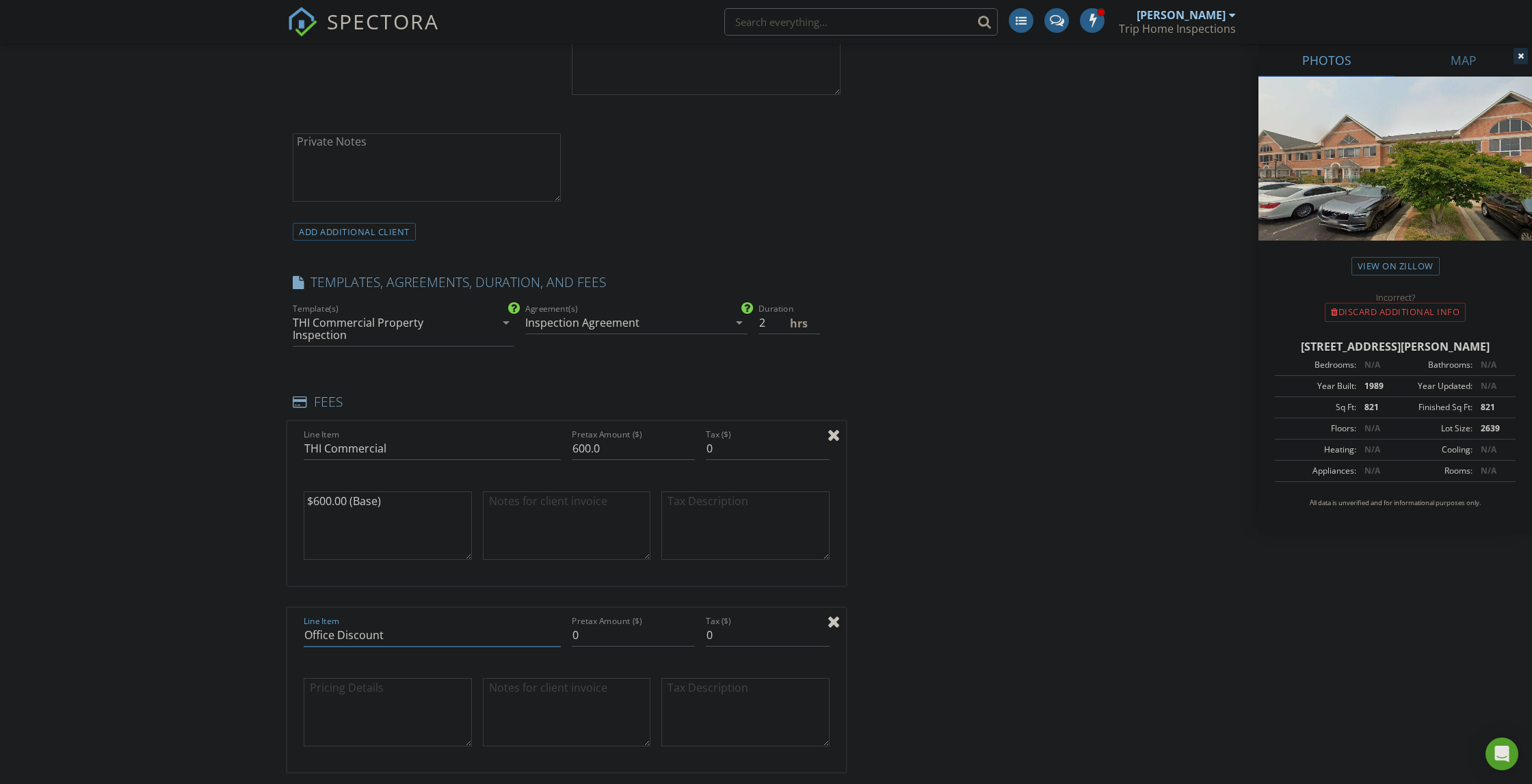
type input "Office Discount"
click at [226, 641] on div "New Inspection INSPECTOR(S) check_box Thomas Tripline PRIMARY Thomas Tripline a…" at bounding box center [766, 691] width 1532 height 3292
click at [353, 690] on textarea at bounding box center [387, 713] width 168 height 68
click at [591, 629] on input "0" at bounding box center [633, 635] width 123 height 22
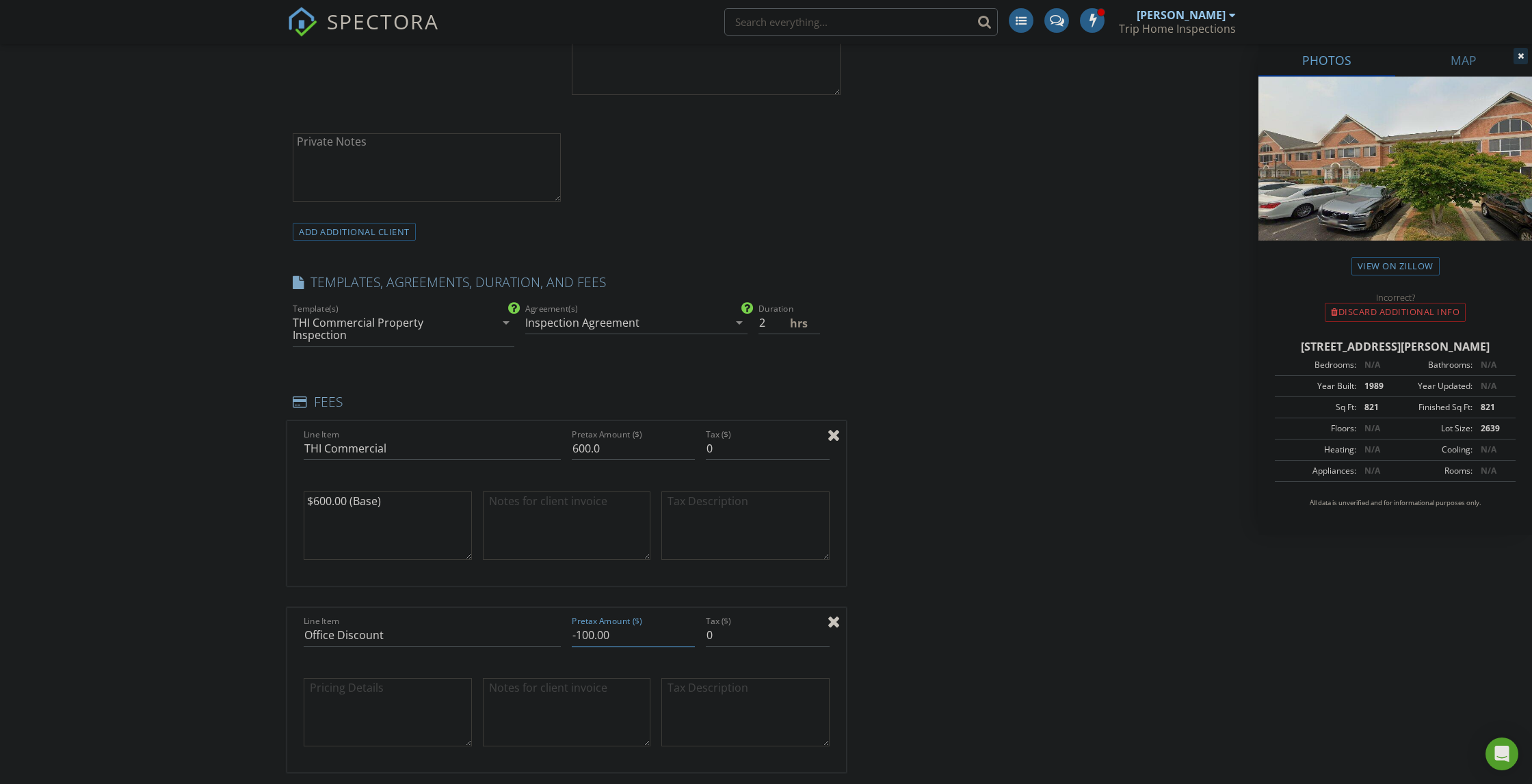
type input "-100.00"
click at [937, 685] on div "INSPECTOR(S) check_box Thomas Tripline PRIMARY Thomas Tripline arrow_drop_down …" at bounding box center [766, 714] width 958 height 3180
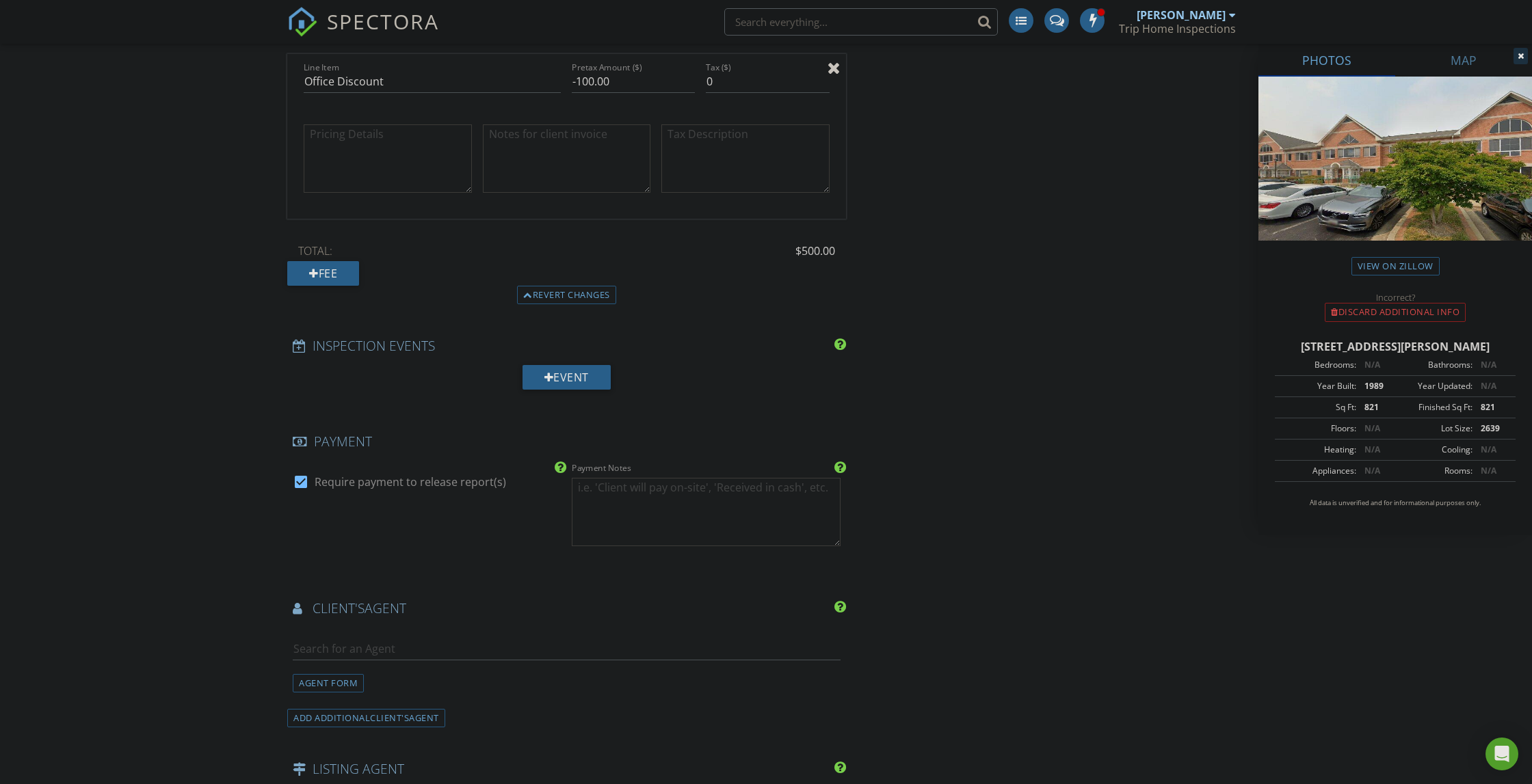
scroll to position [1630, 0]
click at [717, 642] on input "text" at bounding box center [566, 649] width 548 height 22
type input "Yvo"
click at [560, 664] on li "Yvonne Lee Keller Williams Realty" at bounding box center [566, 680] width 546 height 38
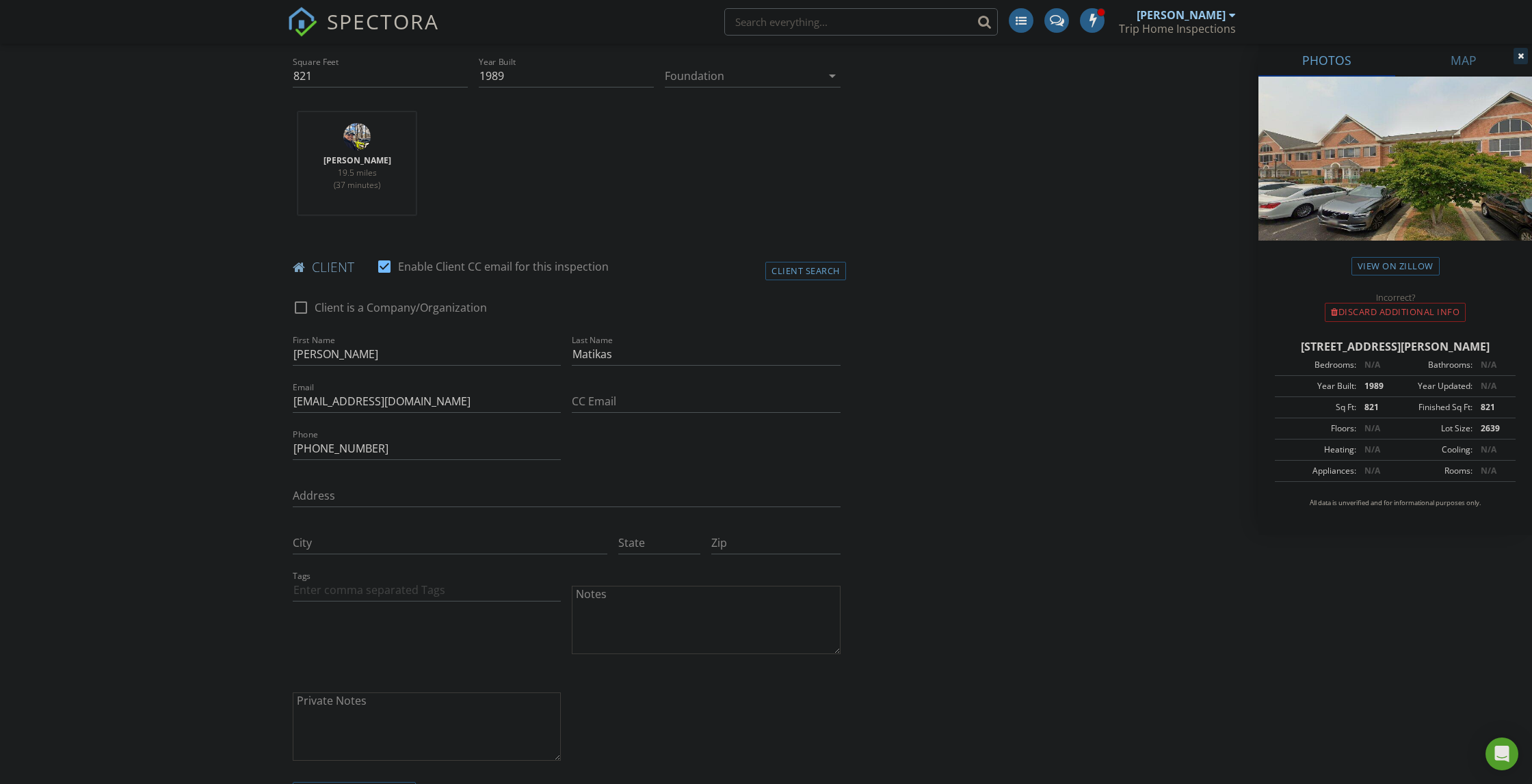
scroll to position [518, 0]
click at [301, 301] on div at bounding box center [301, 306] width 23 height 23
click at [303, 302] on div at bounding box center [301, 306] width 23 height 23
checkbox input "false"
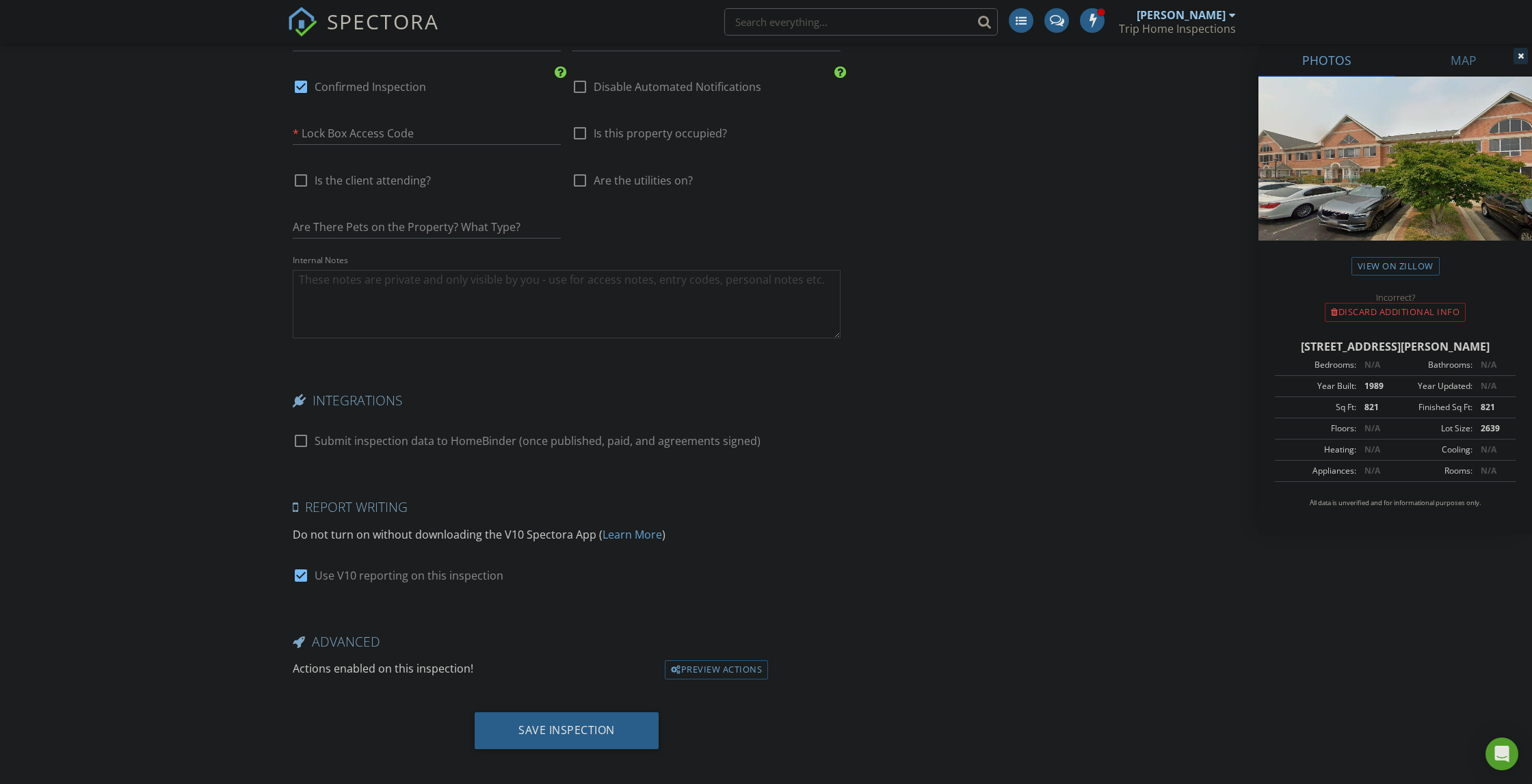
scroll to position [2881, 0]
click at [525, 724] on div "Save Inspection" at bounding box center [566, 731] width 96 height 14
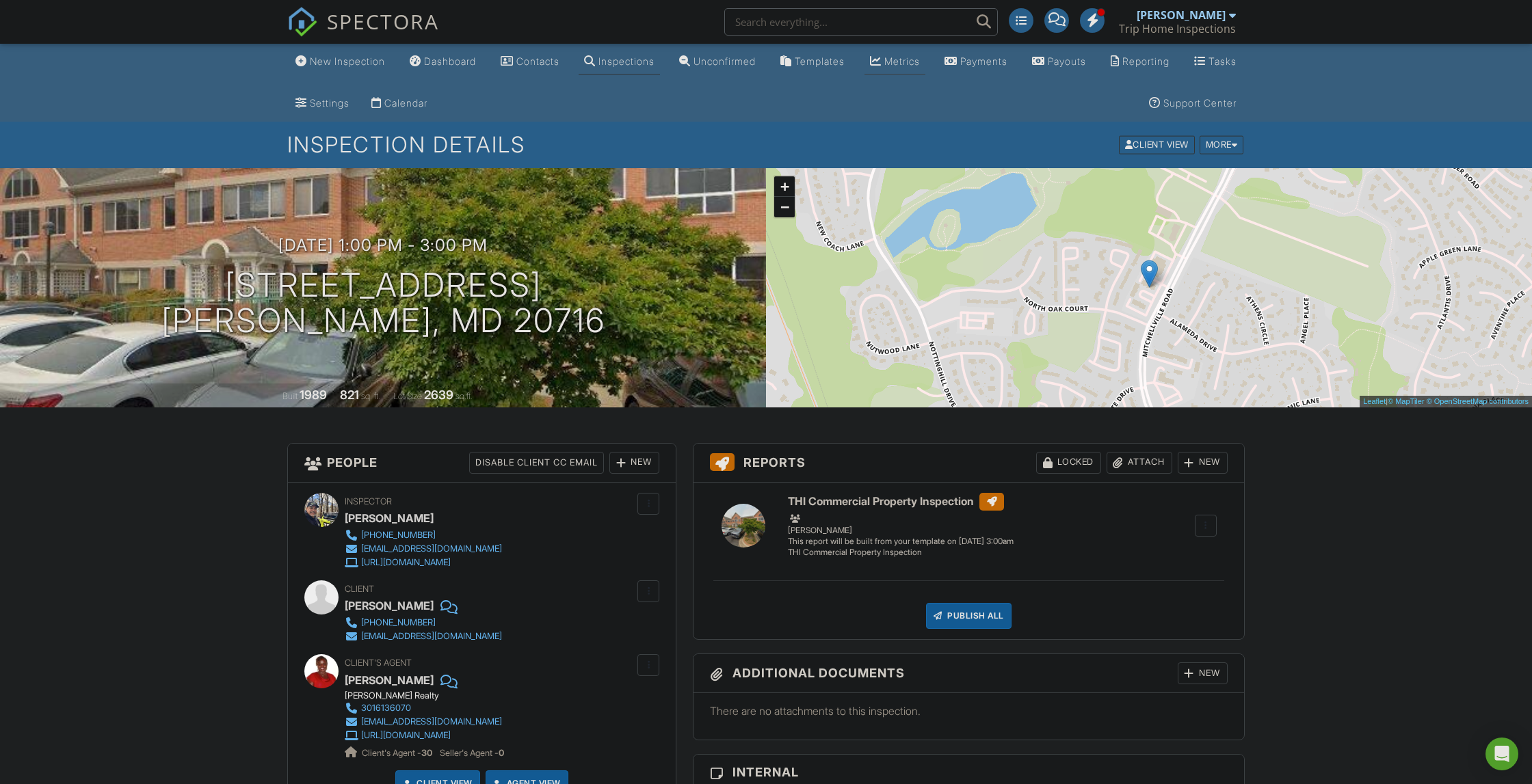
click at [920, 64] on div "Metrics" at bounding box center [902, 60] width 36 height 12
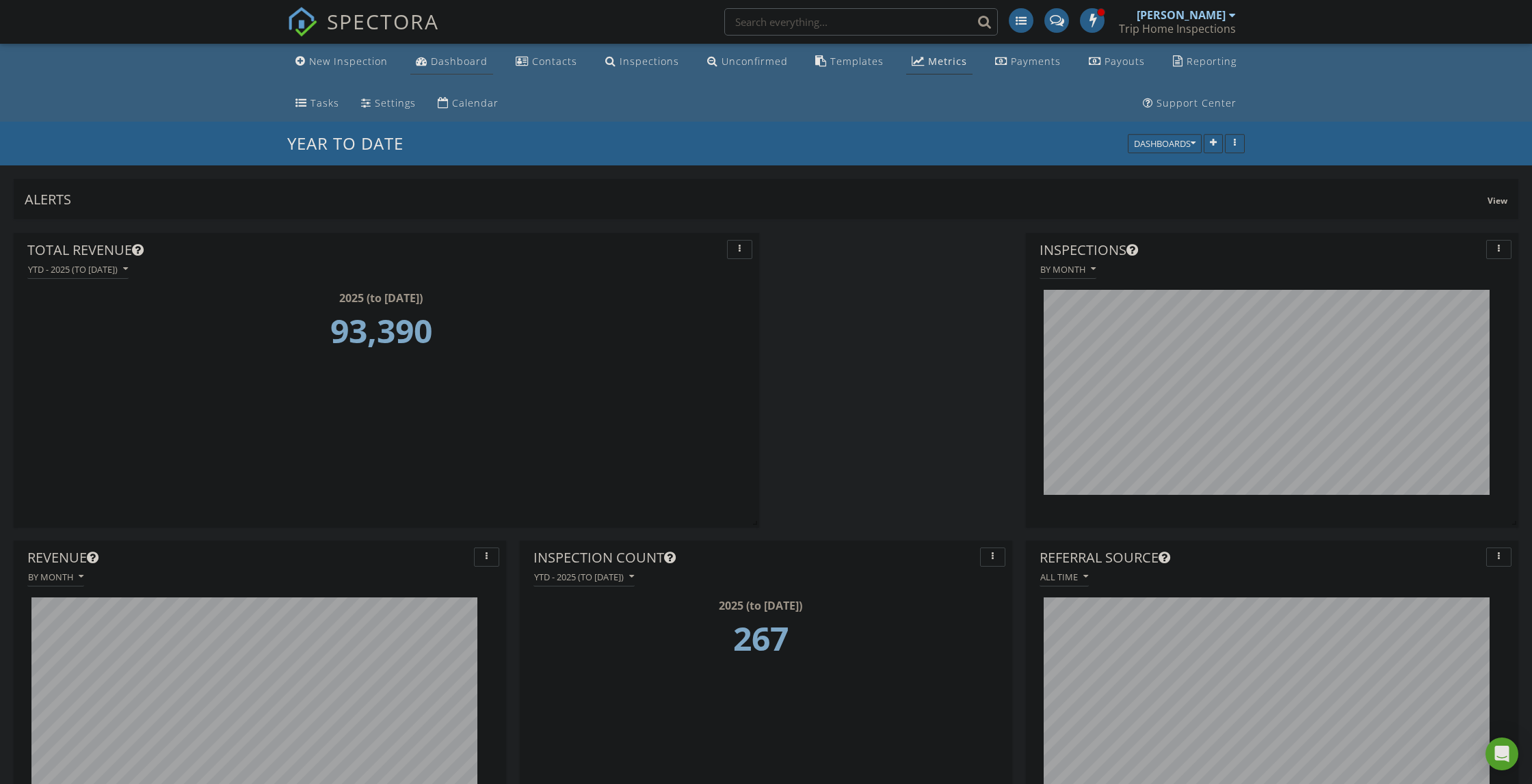
click at [440, 60] on div "Dashboard" at bounding box center [459, 61] width 57 height 13
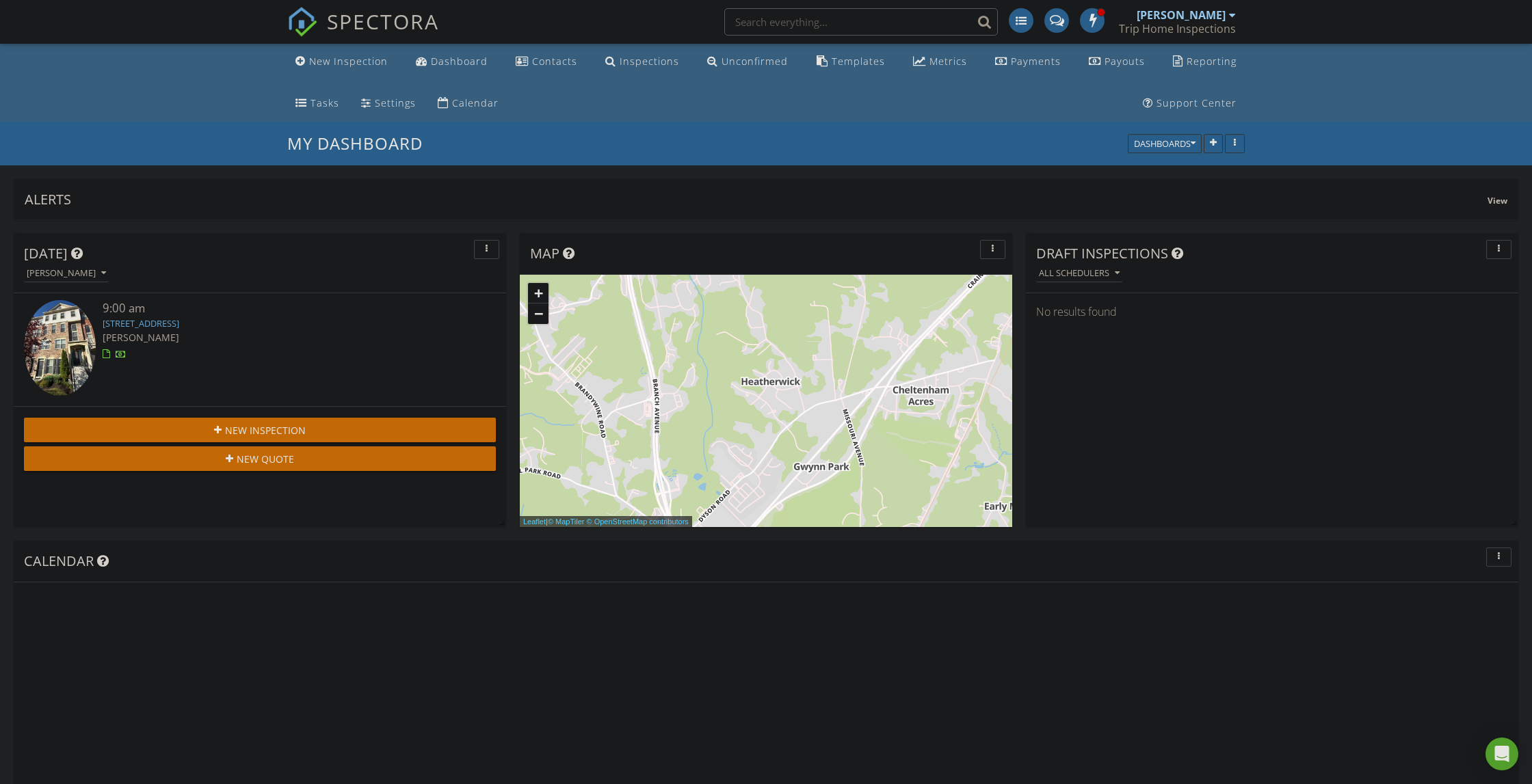
scroll to position [294, 493]
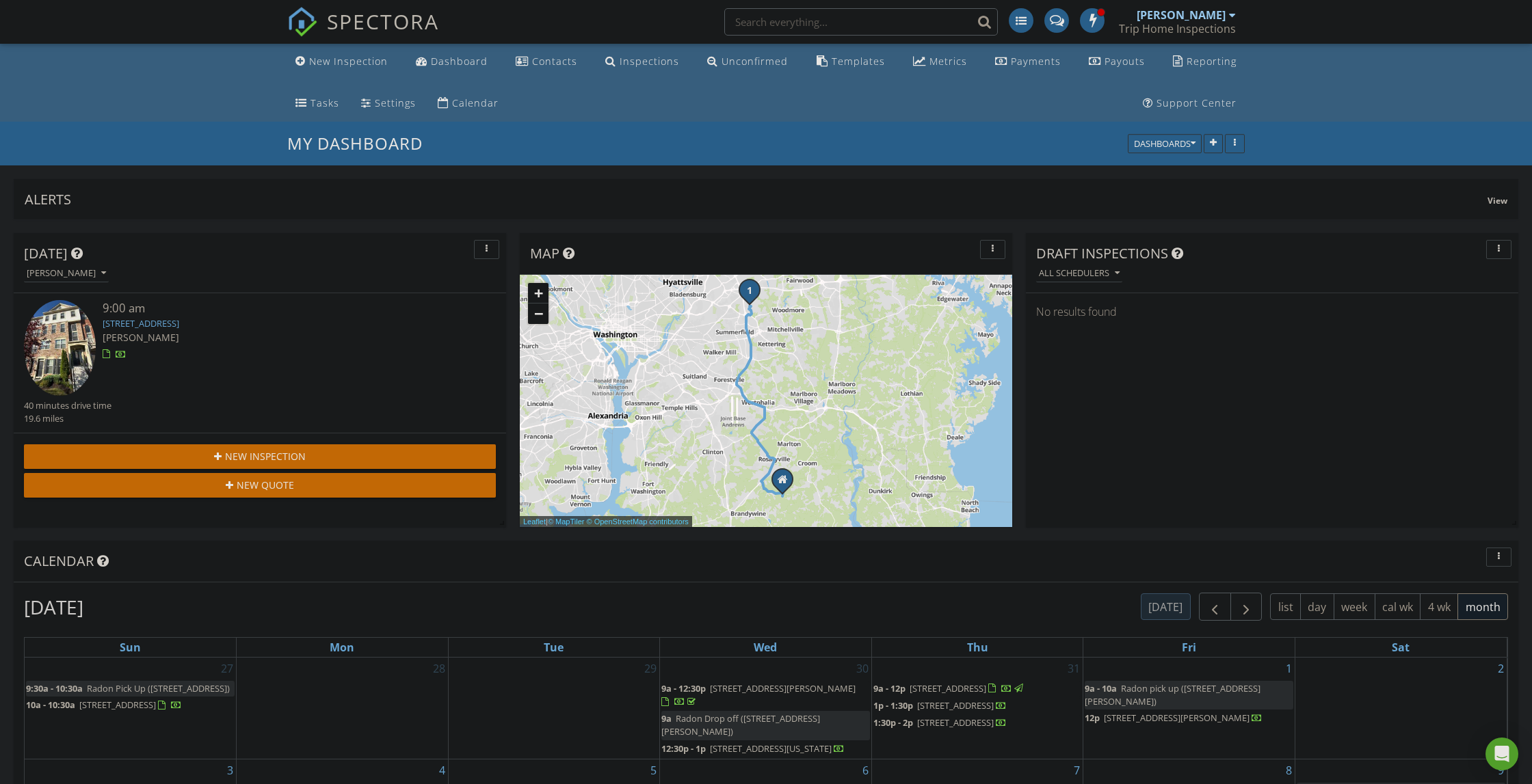
click at [179, 318] on link "9405 Geaton Park Pl, Glenarden, MD 20706" at bounding box center [140, 324] width 77 height 12
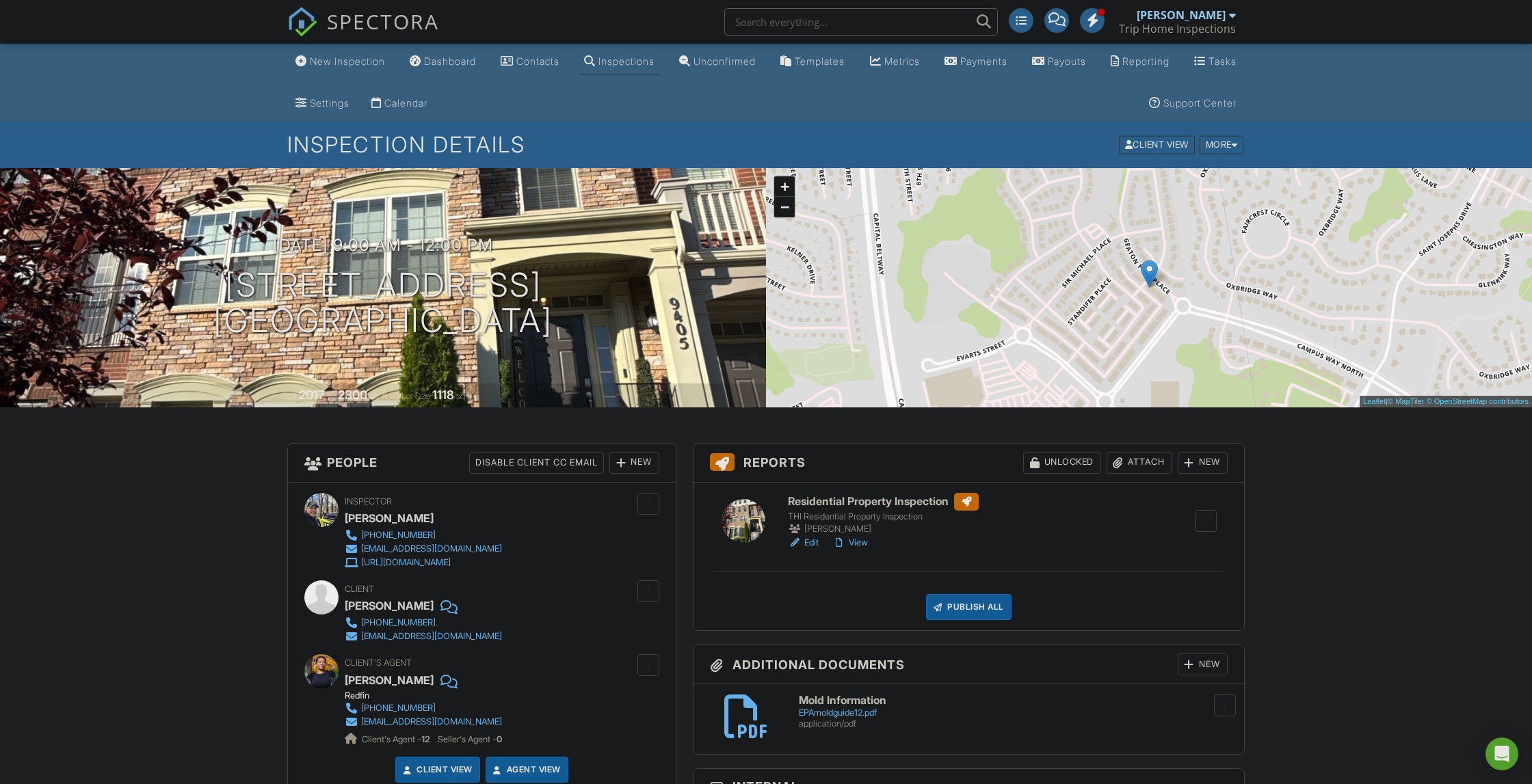
click at [817, 542] on link "Edit" at bounding box center [804, 543] width 31 height 14
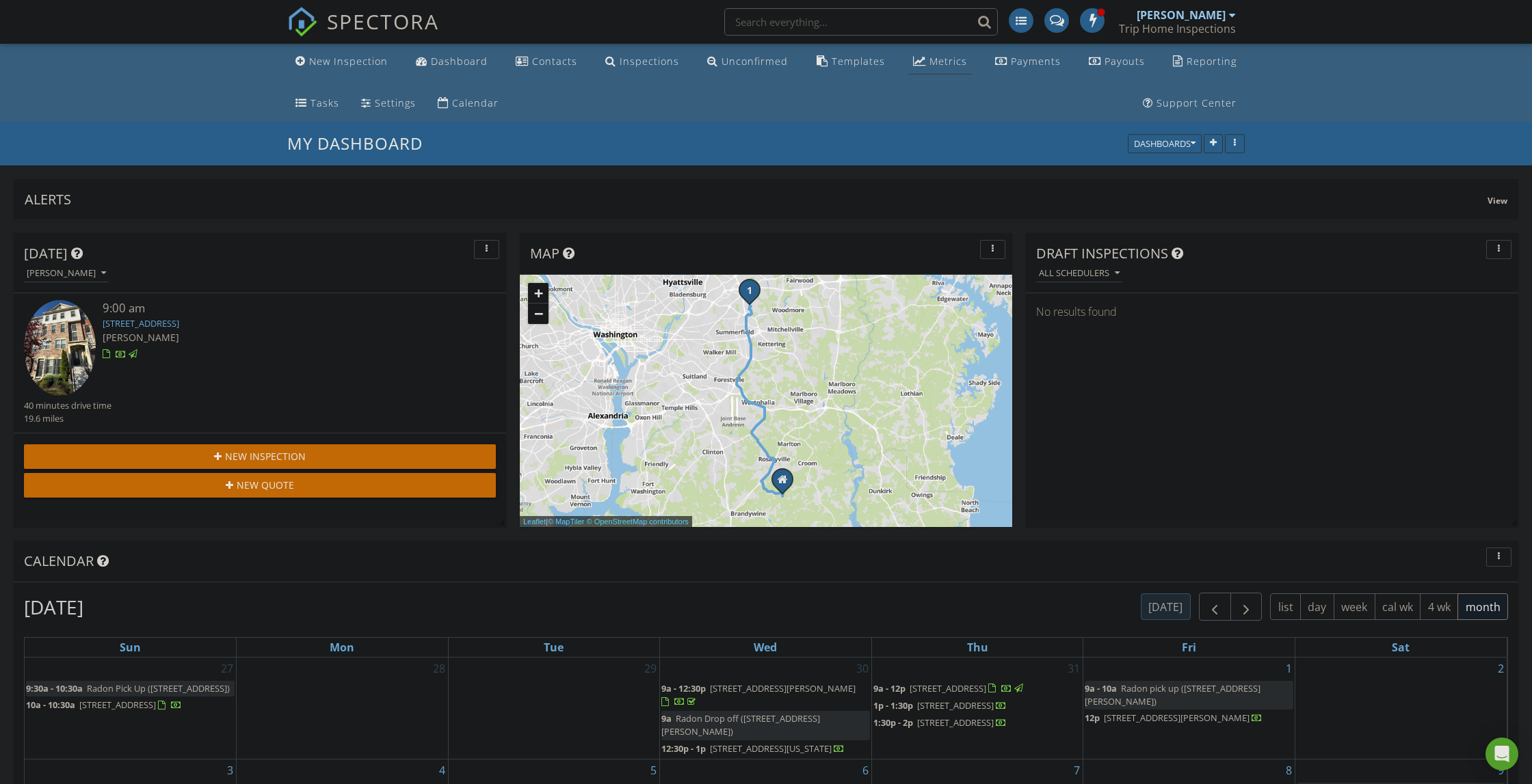
click at [930, 61] on div "Metrics" at bounding box center [948, 61] width 38 height 13
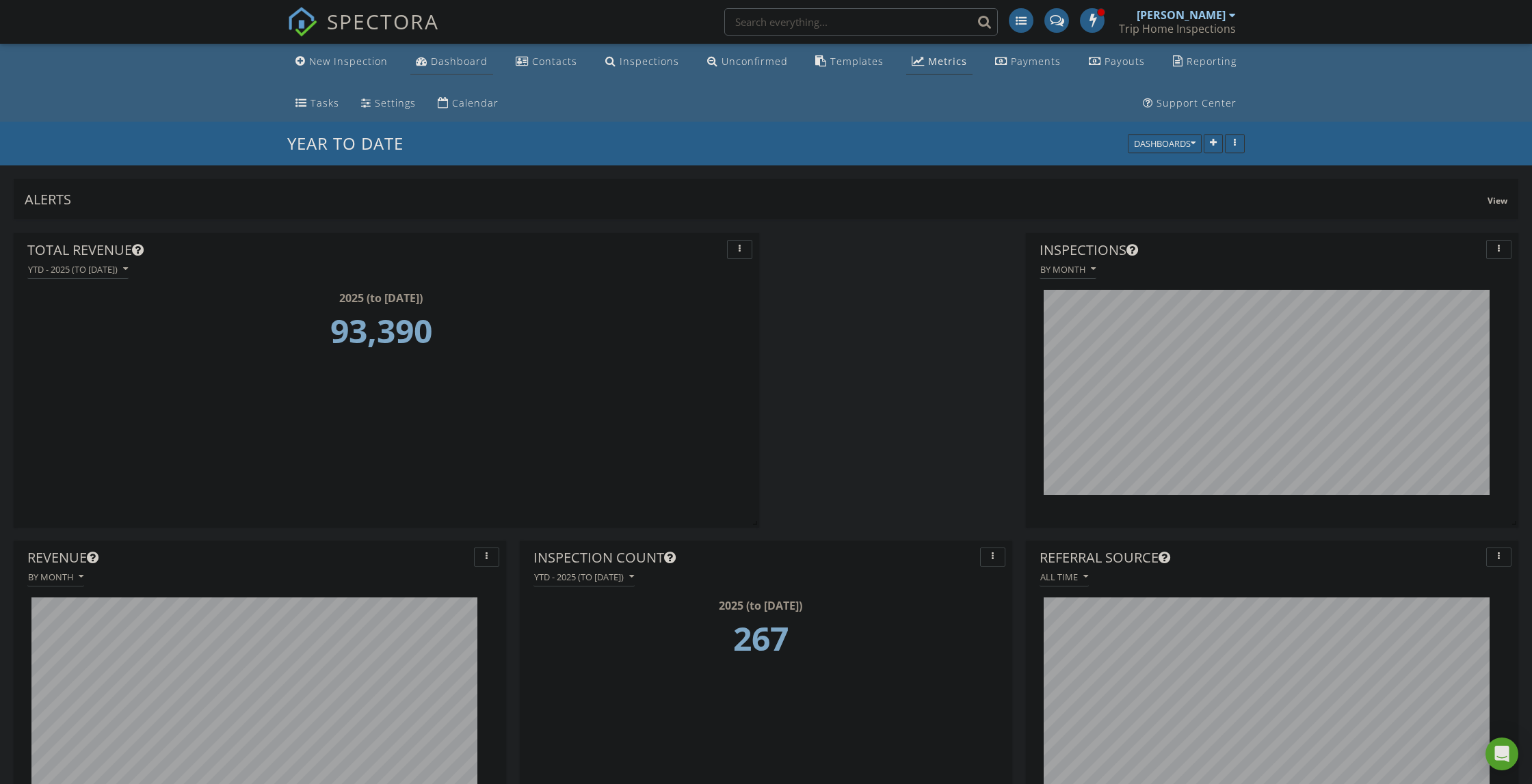
click at [453, 64] on div "Dashboard" at bounding box center [459, 61] width 57 height 13
